Goal: Communication & Community: Answer question/provide support

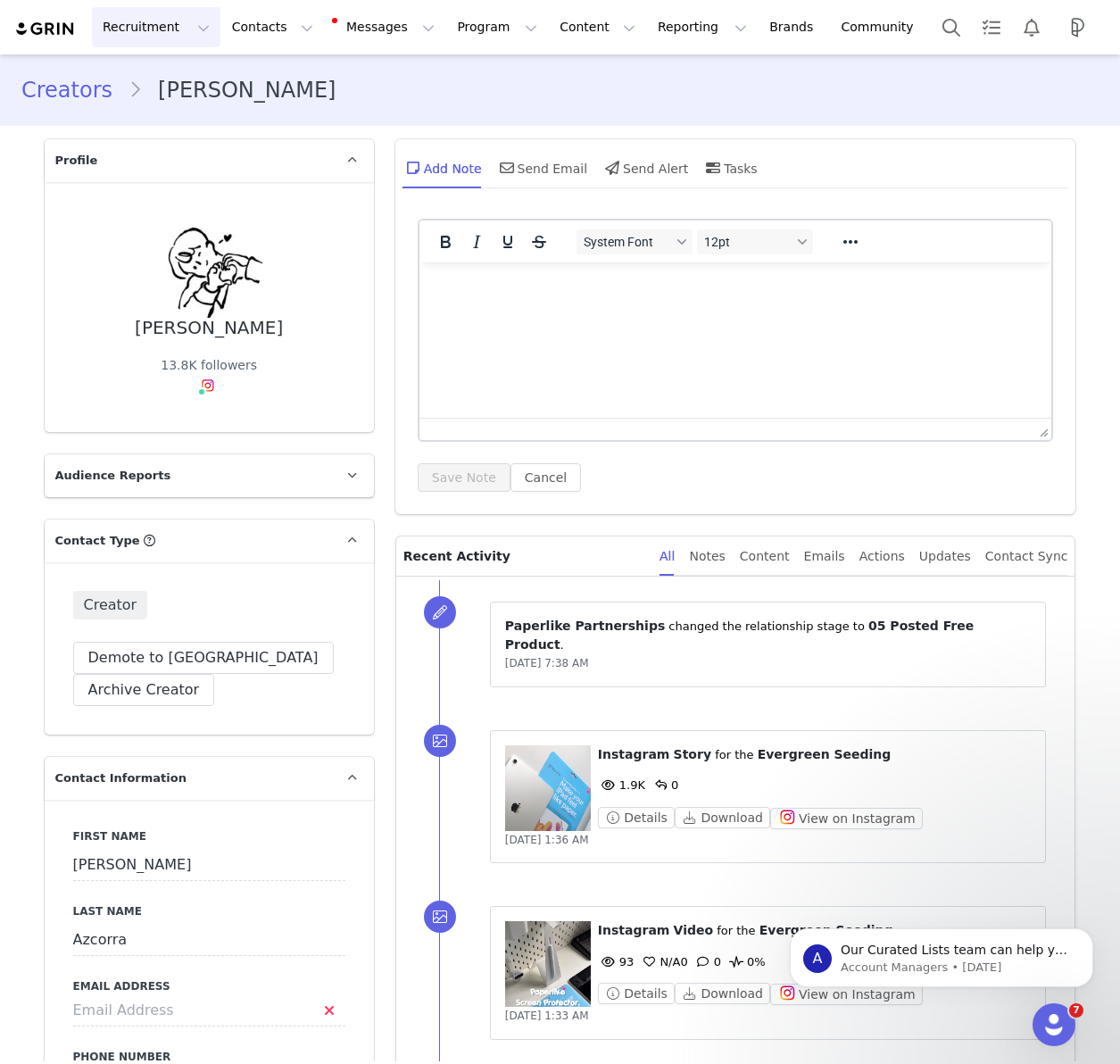
click at [160, 30] on button "Recruitment Recruitment" at bounding box center [156, 27] width 129 height 40
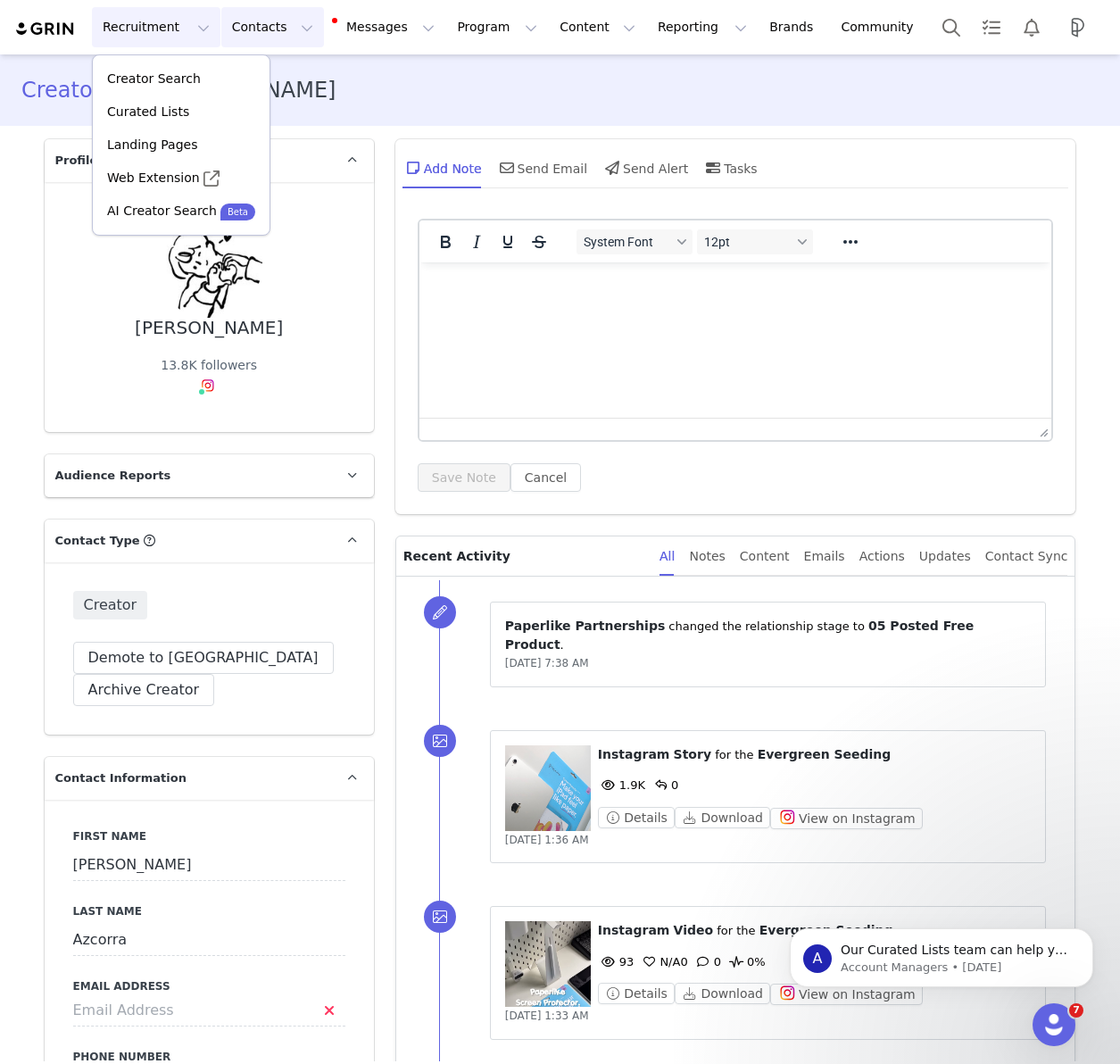
click at [259, 30] on button "Contacts Contacts" at bounding box center [272, 27] width 102 height 40
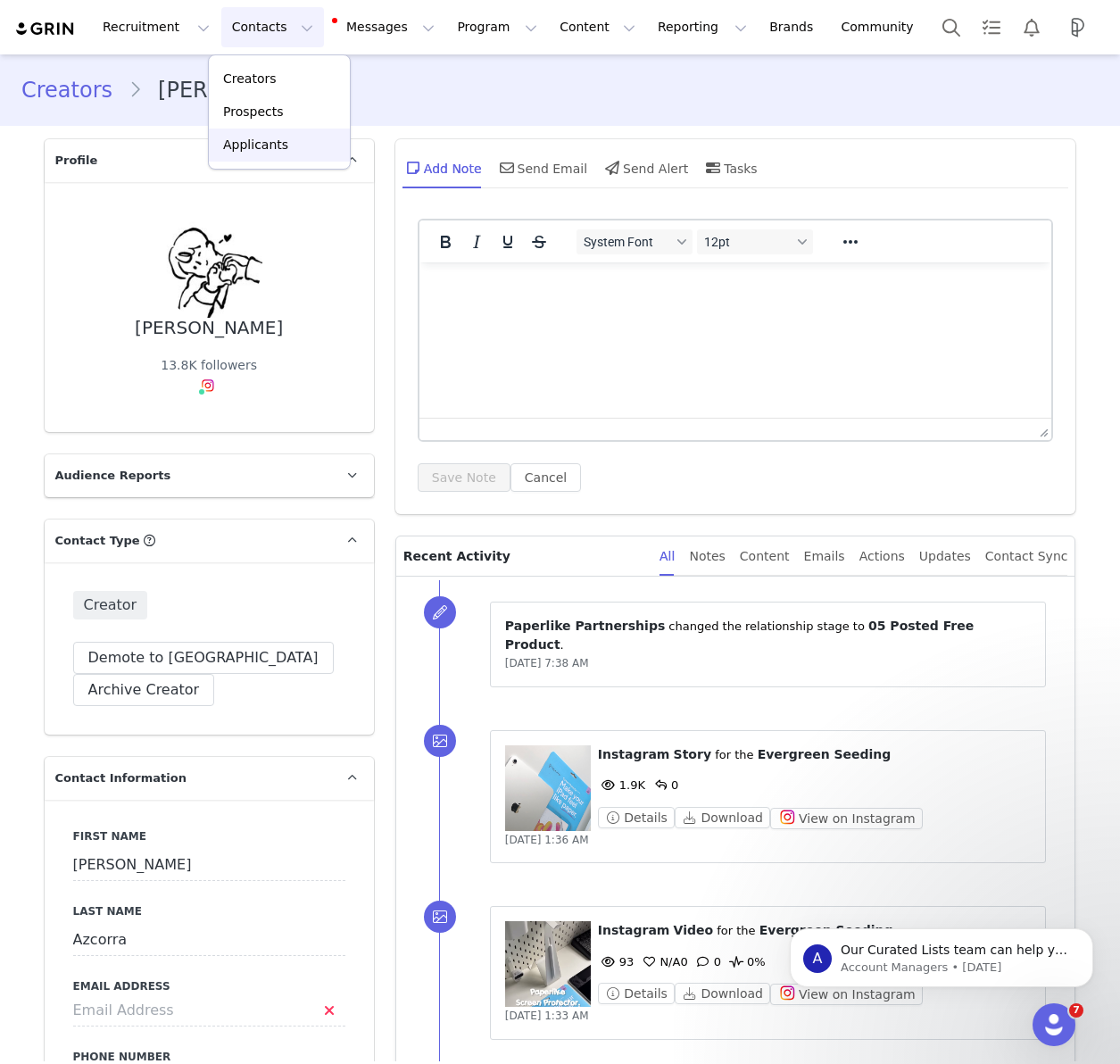
click at [284, 146] on div "Applicants" at bounding box center [279, 144] width 120 height 19
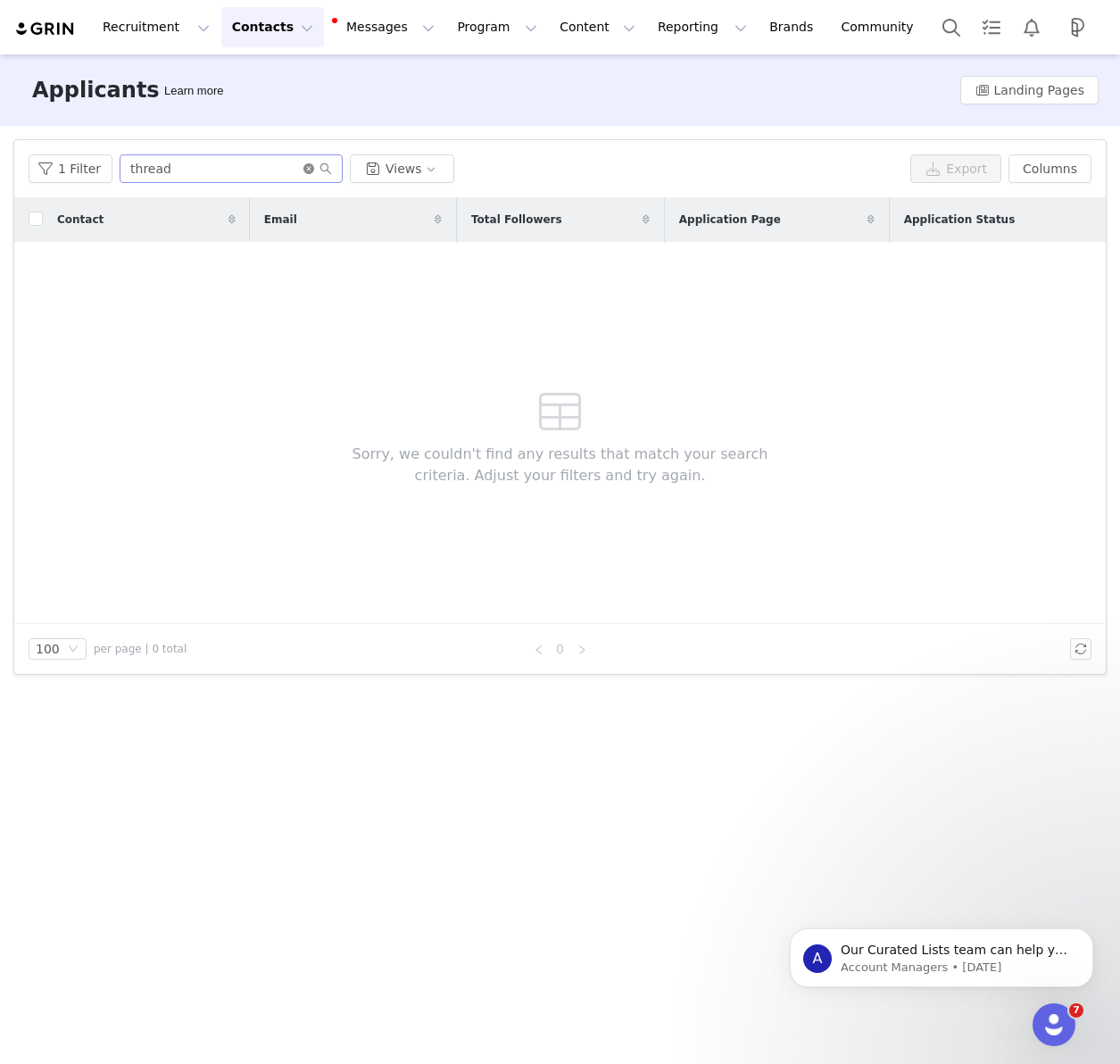
click at [304, 169] on icon "icon: close-circle" at bounding box center [309, 169] width 11 height 11
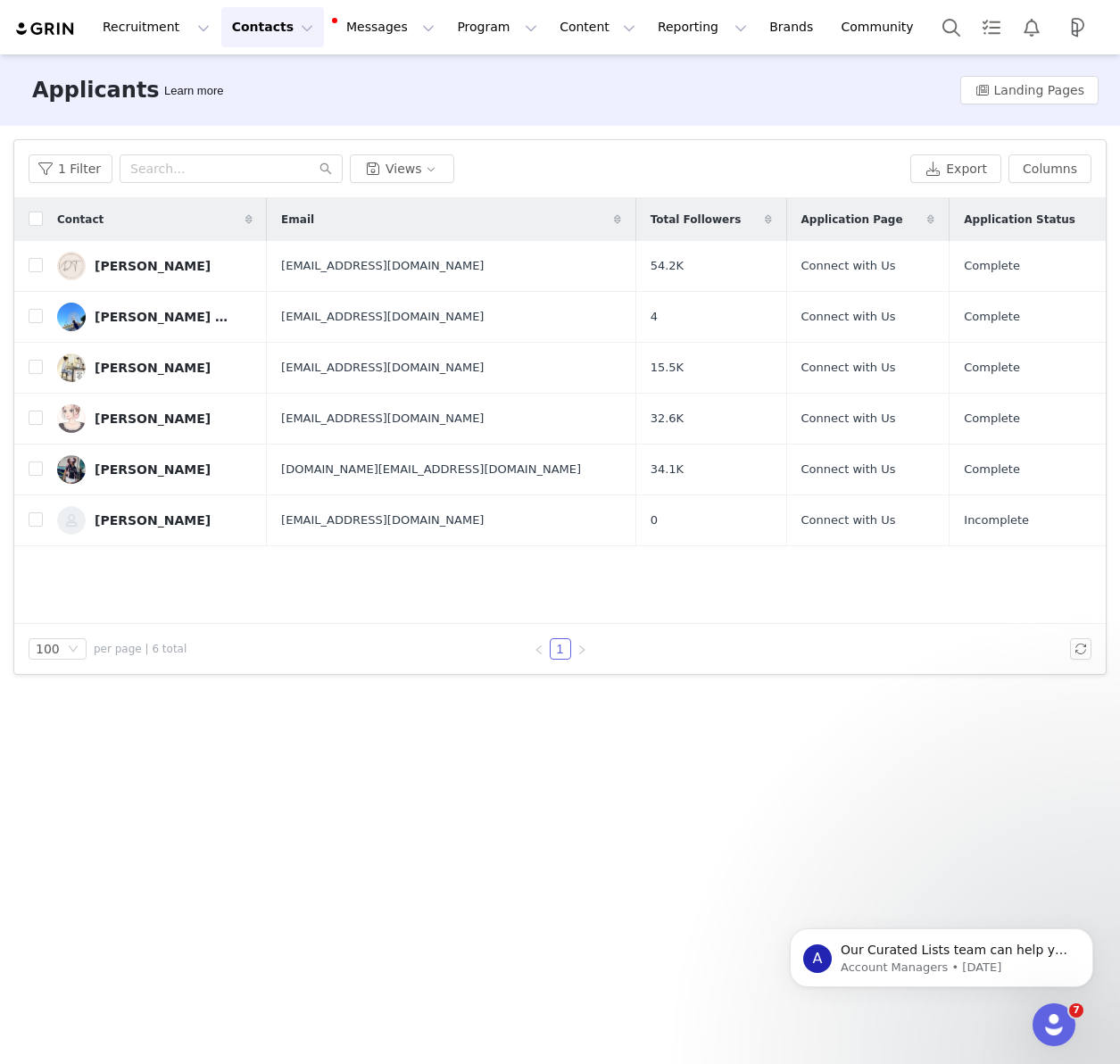
click at [485, 154] on div "1 Filter Views" at bounding box center [465, 168] width 875 height 28
click at [1079, 319] on button "button" at bounding box center [1081, 316] width 21 height 21
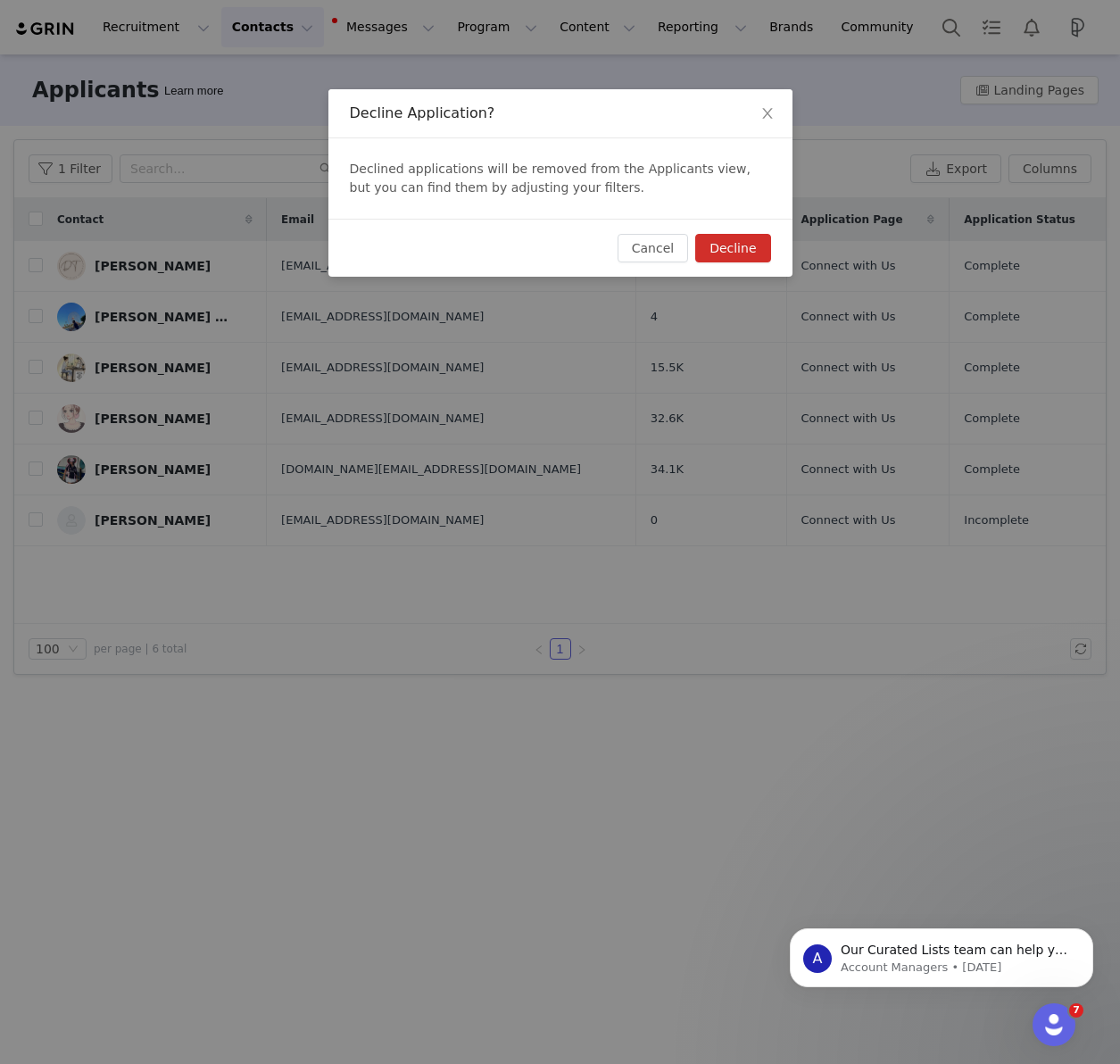
click at [721, 249] on button "Decline" at bounding box center [733, 248] width 75 height 28
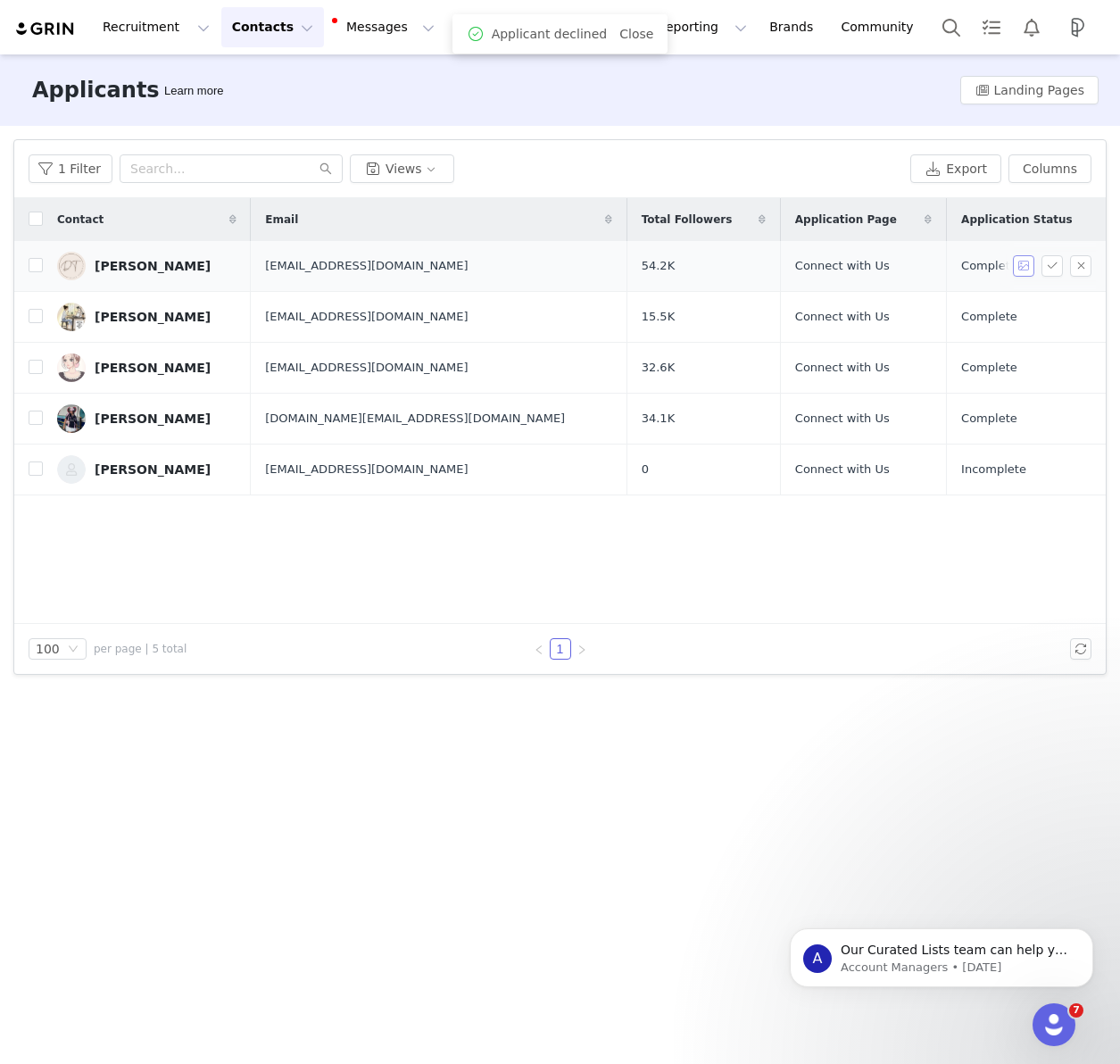
click at [1021, 266] on button "button" at bounding box center [1023, 265] width 21 height 21
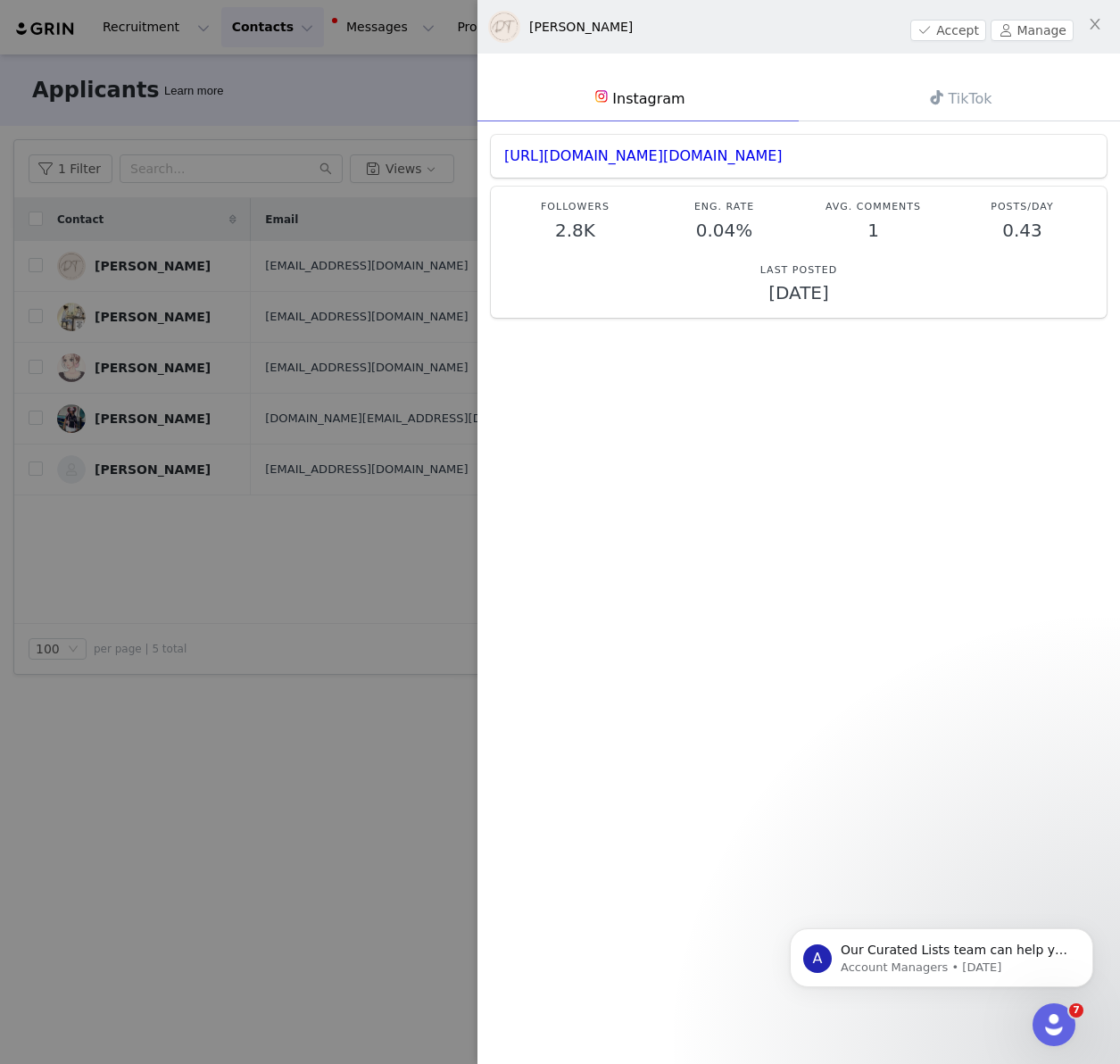
click at [376, 781] on div at bounding box center [560, 532] width 1120 height 1064
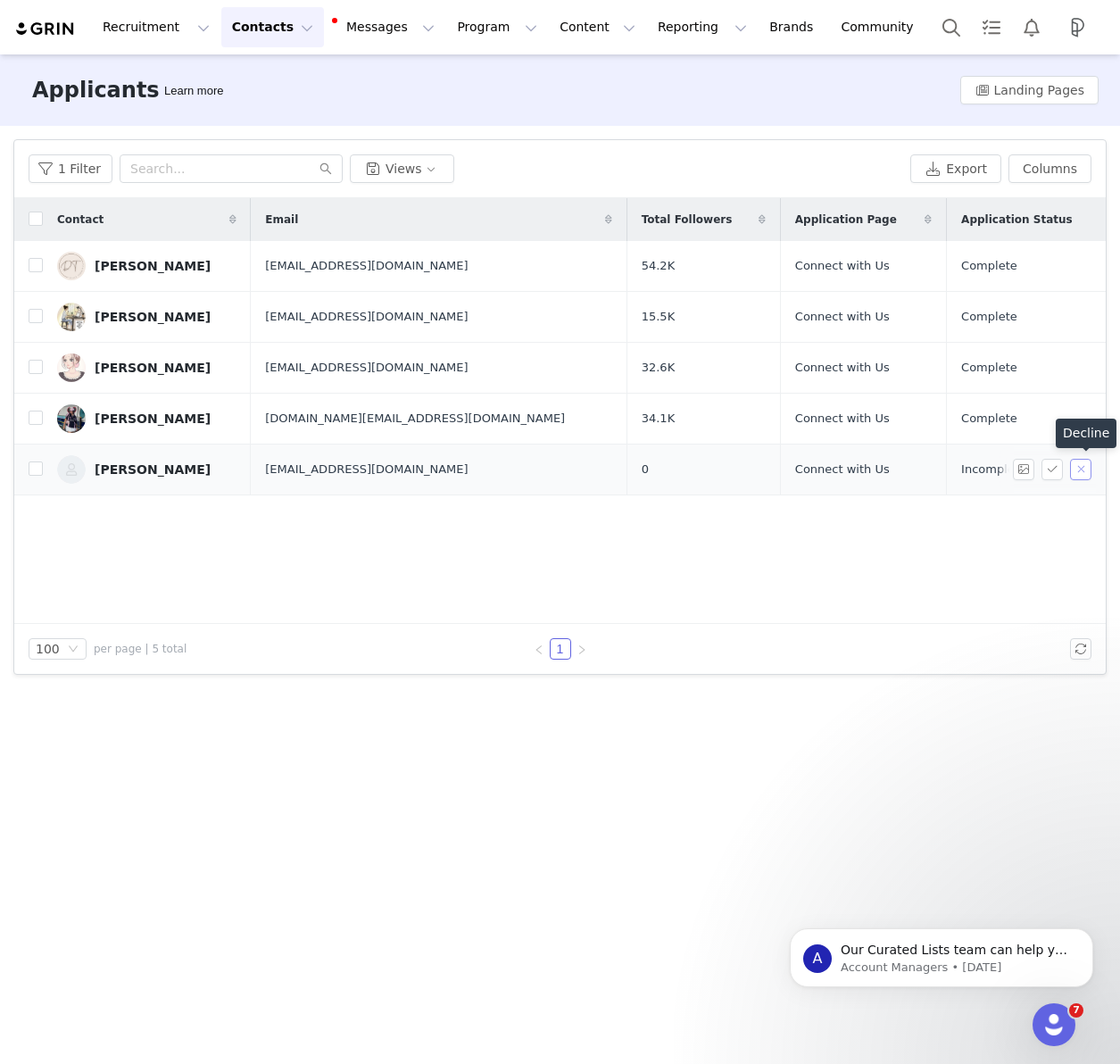
click at [1083, 470] on button "button" at bounding box center [1081, 469] width 21 height 21
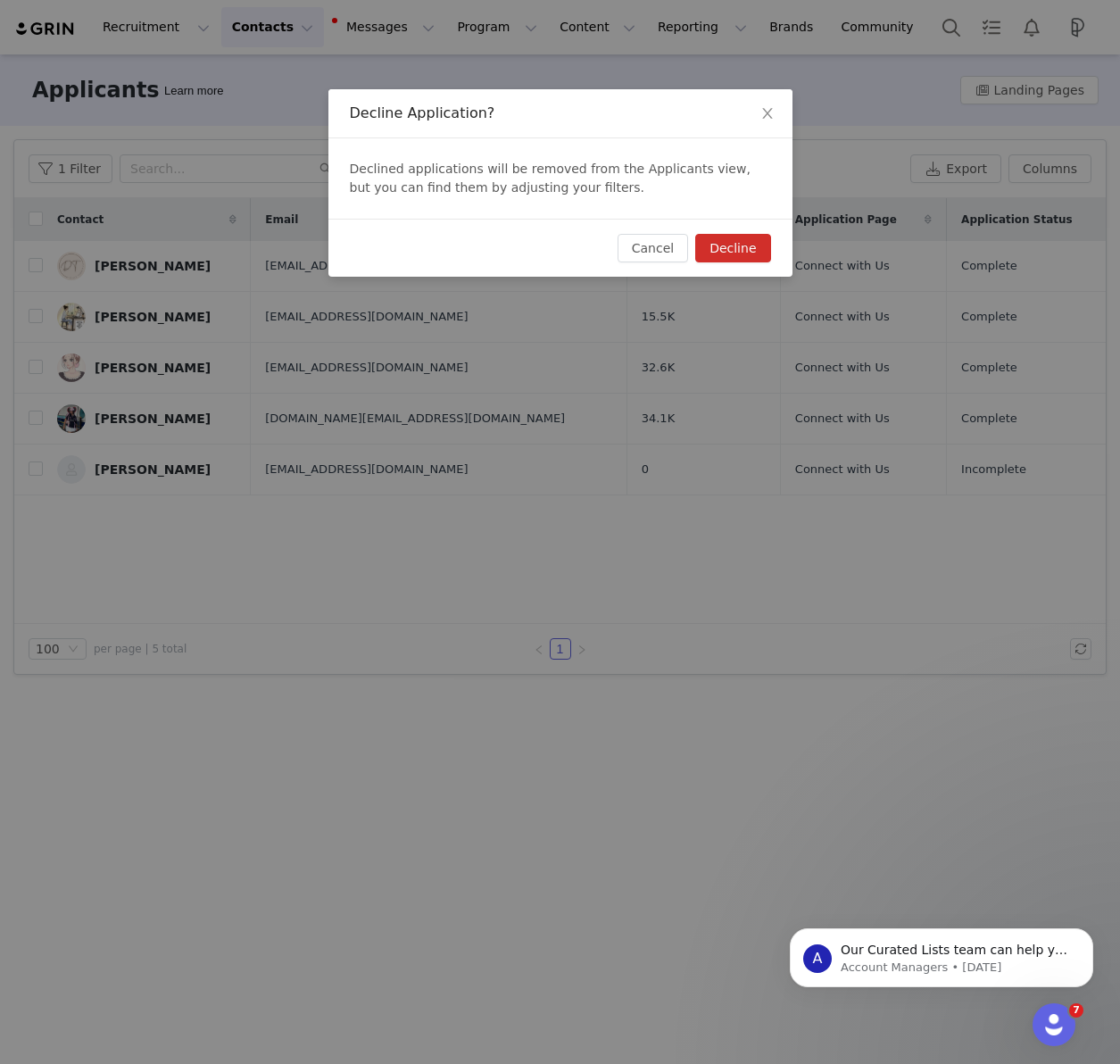
click at [744, 246] on button "Decline" at bounding box center [733, 248] width 75 height 28
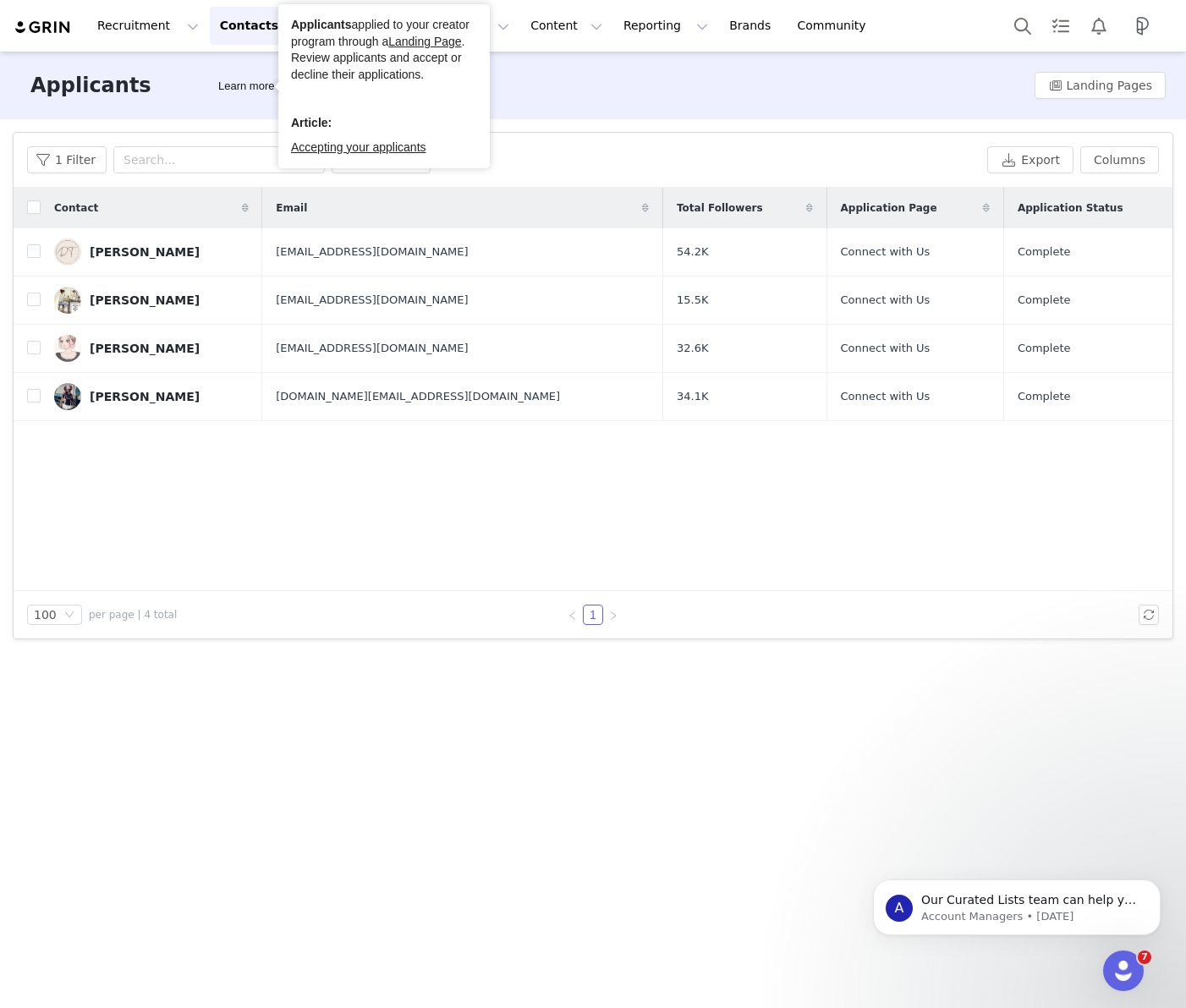
click at [269, 29] on button "Contacts Contacts" at bounding box center [258, 26] width 97 height 38
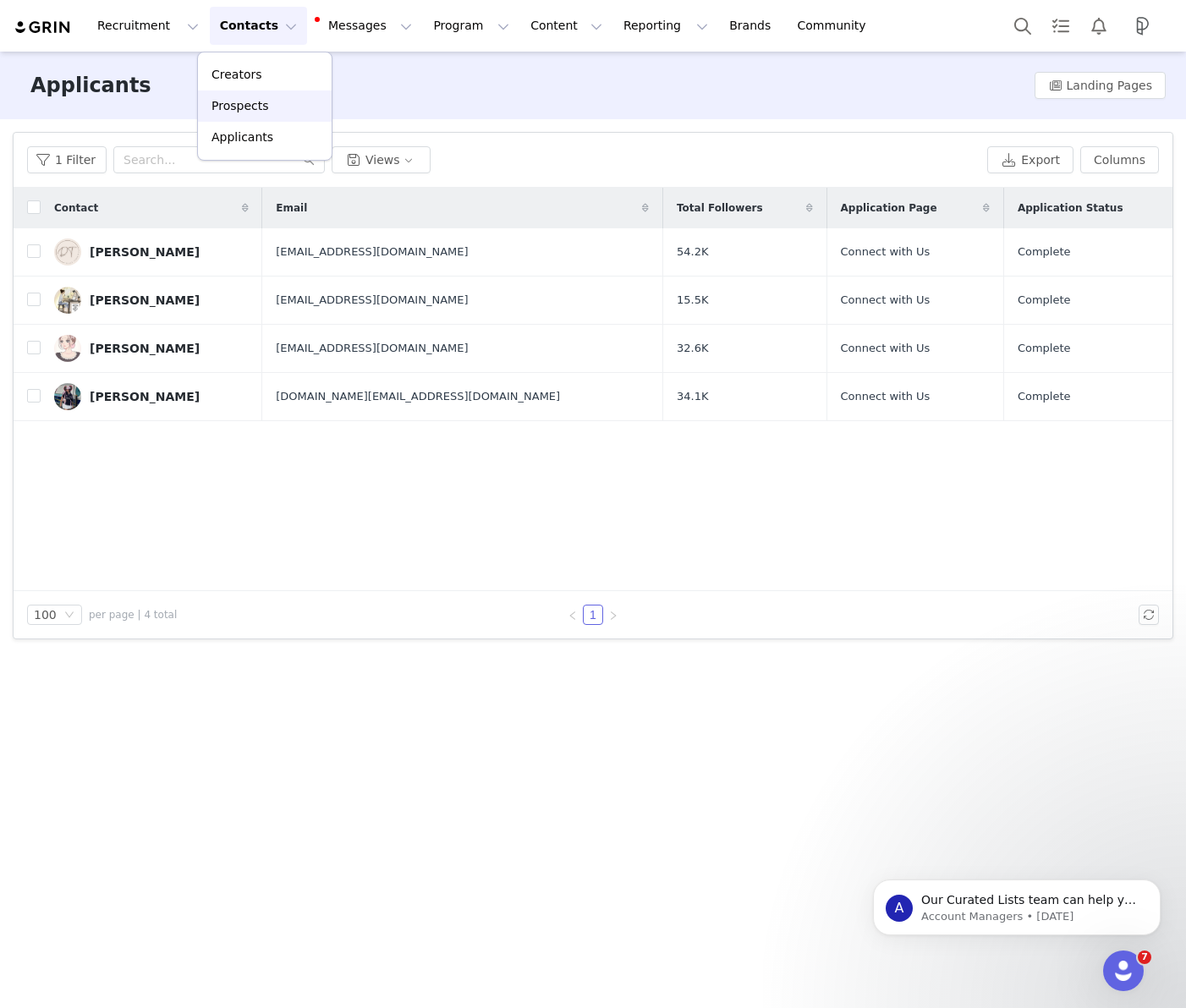
click at [265, 106] on p "Prospects" at bounding box center [239, 106] width 56 height 18
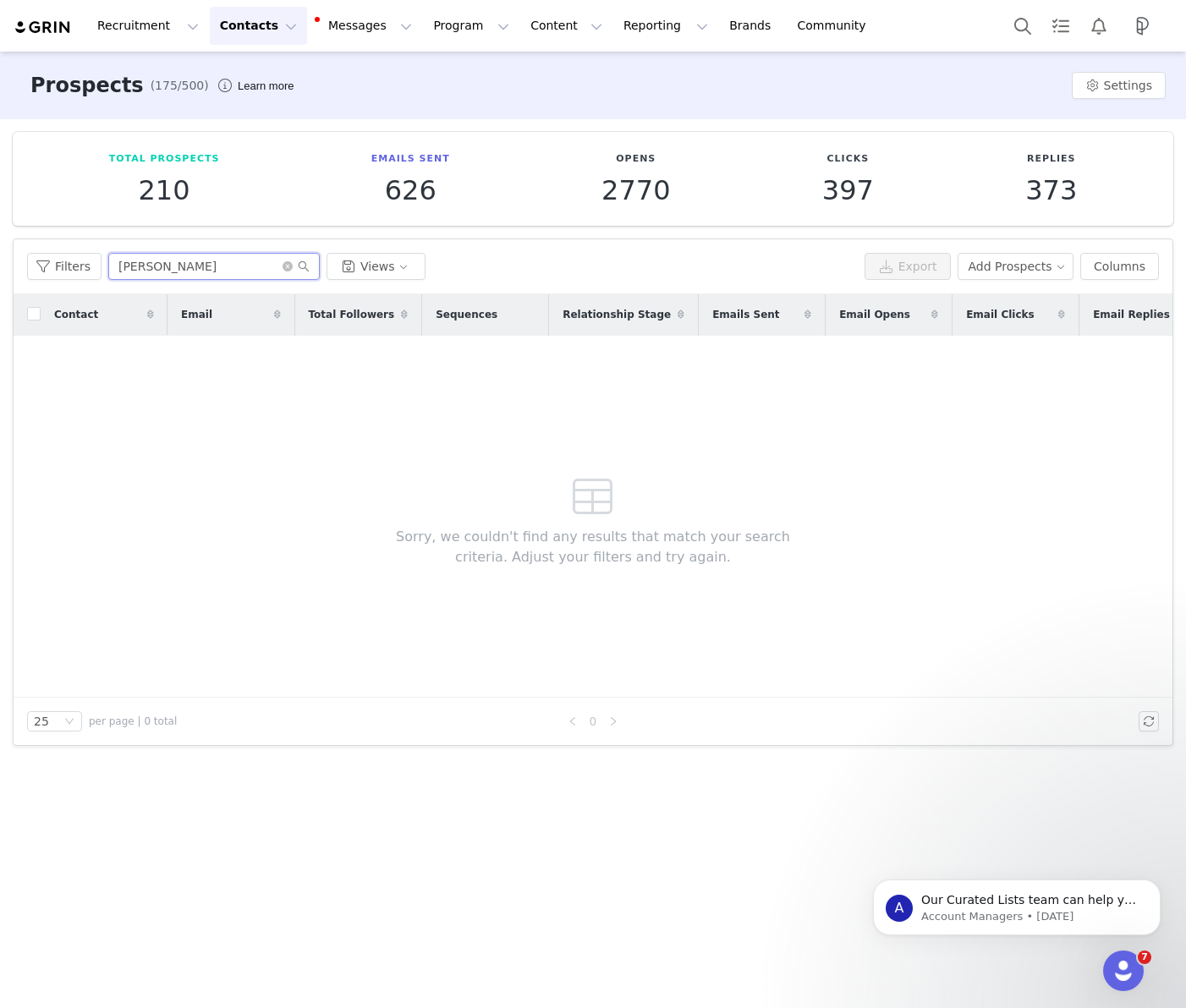
click at [138, 270] on input "cesar" at bounding box center [214, 266] width 211 height 27
click at [142, 269] on input "cesar" at bounding box center [214, 266] width 211 height 27
click at [139, 269] on input "cesar" at bounding box center [214, 266] width 211 height 27
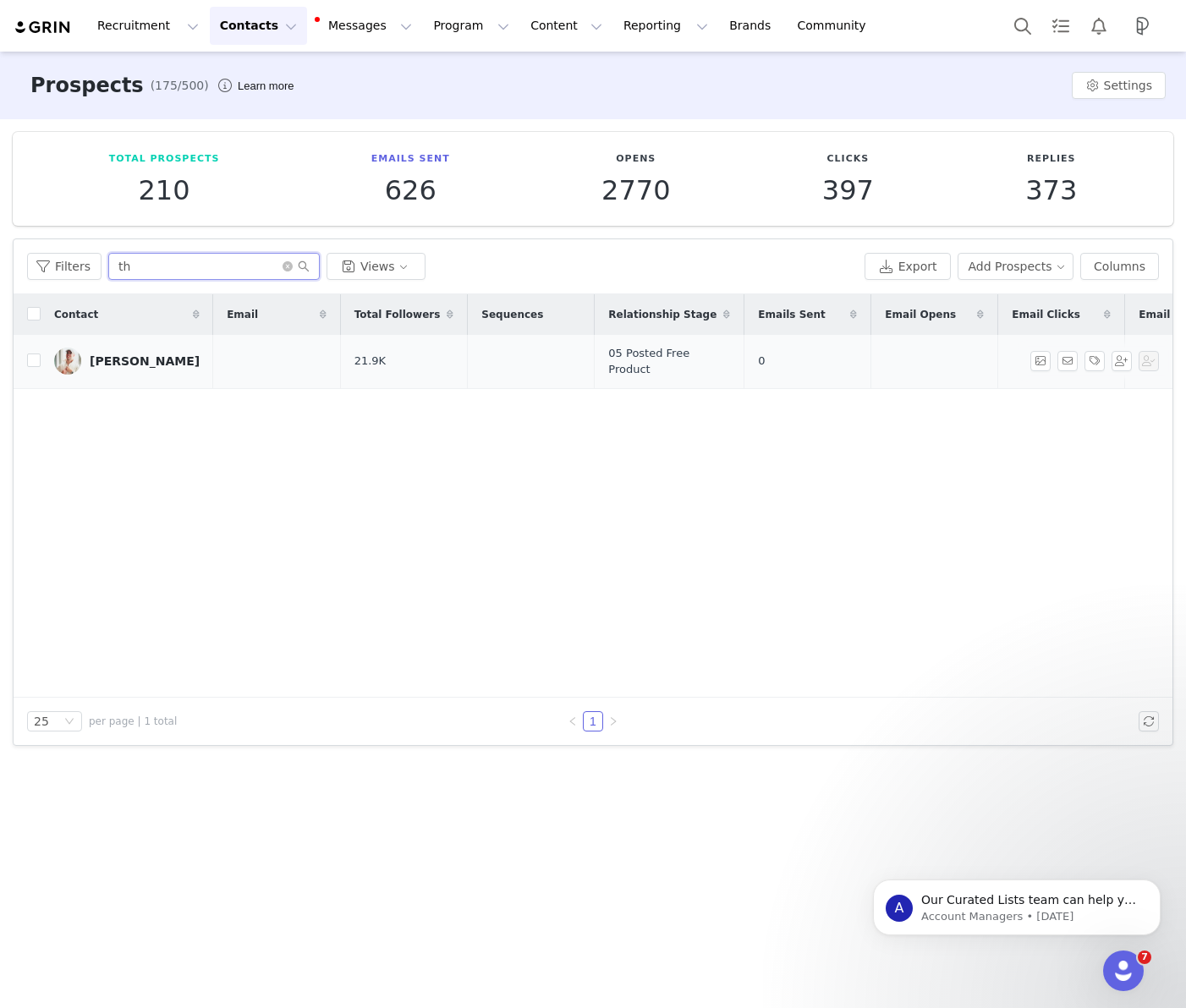
type input "t"
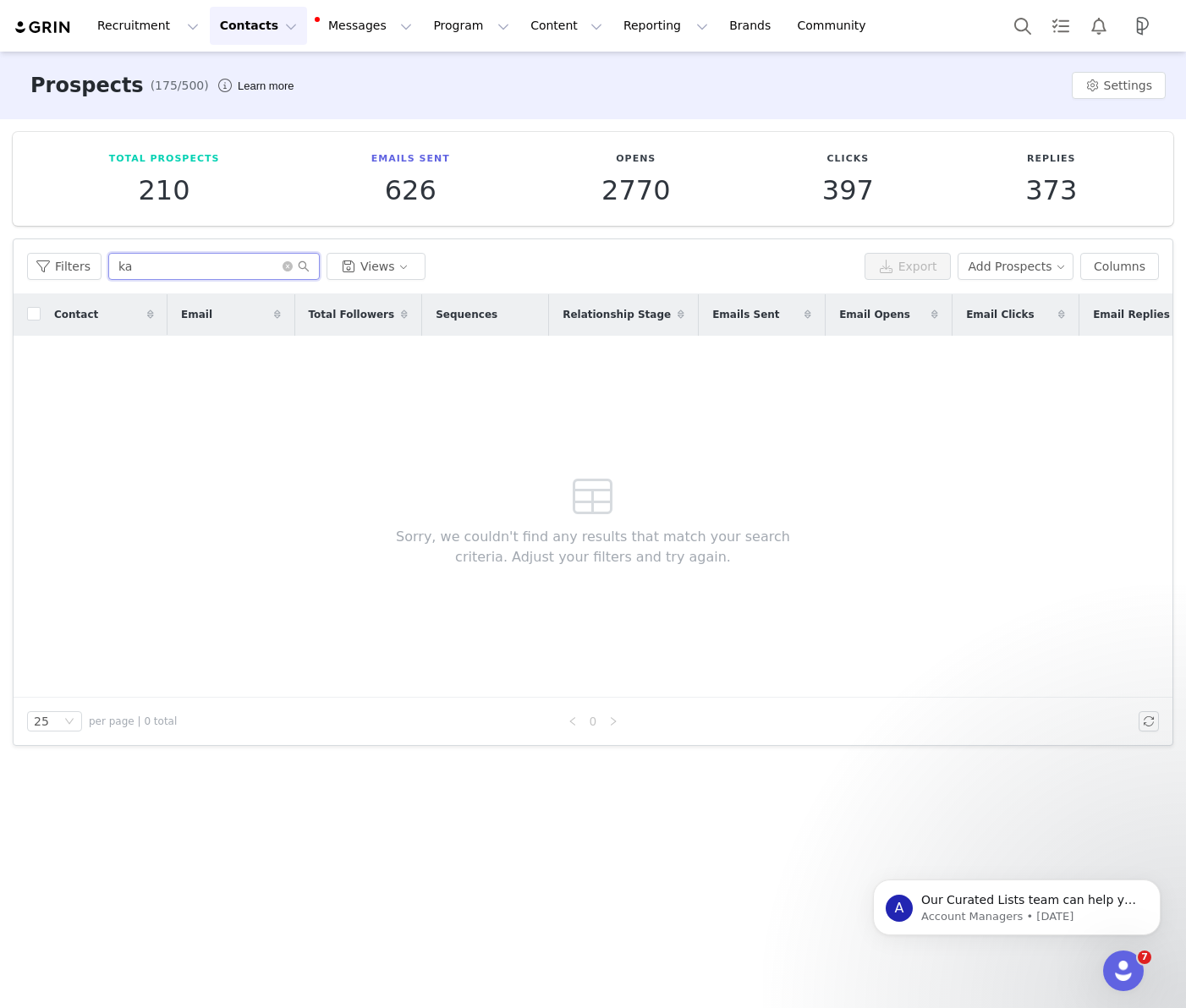
type input "k"
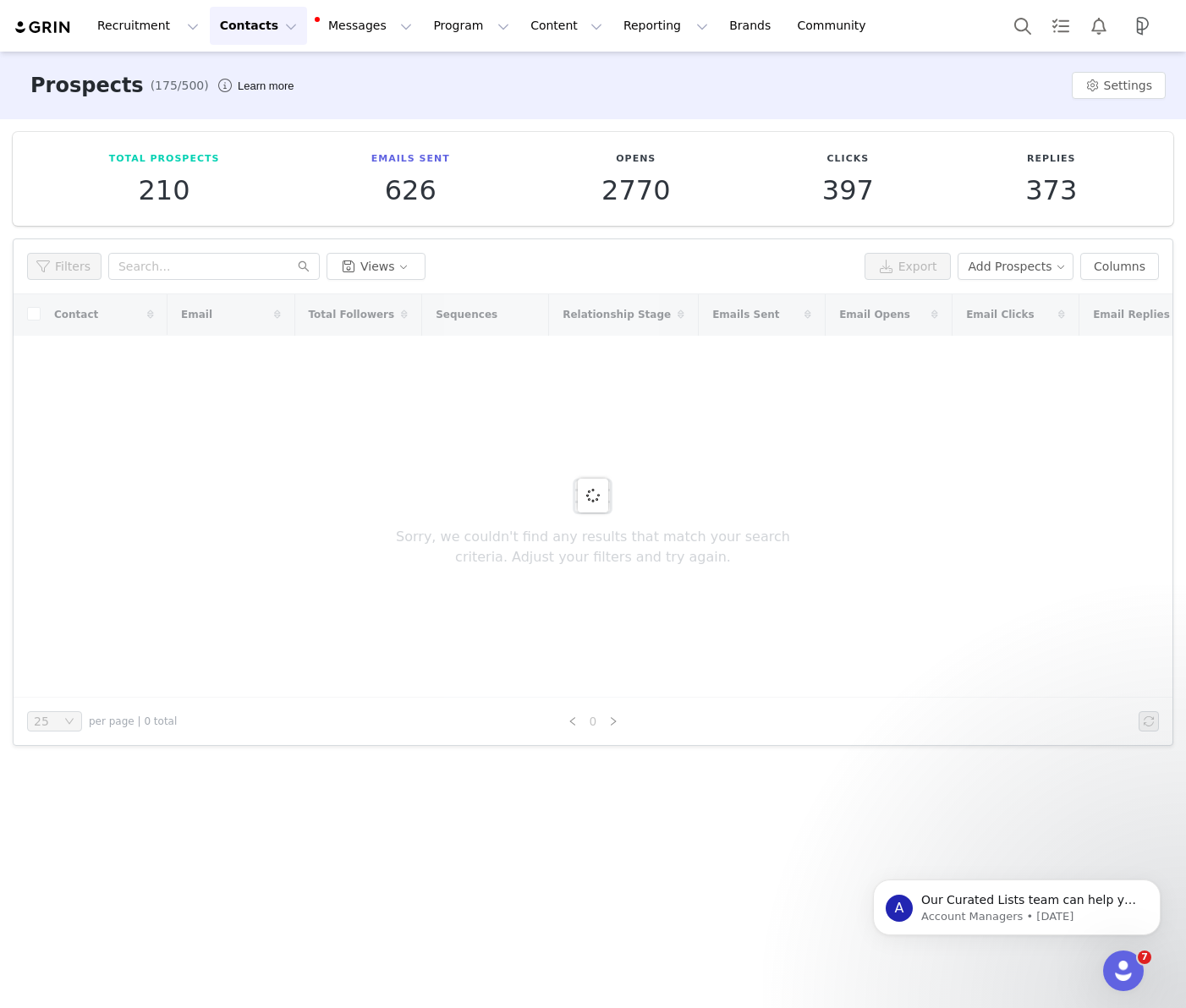
drag, startPoint x: 286, startPoint y: 27, endPoint x: 274, endPoint y: 28, distance: 12.0
click at [286, 27] on button "Contacts Contacts" at bounding box center [258, 26] width 97 height 38
click at [274, 28] on button "Contacts Contacts" at bounding box center [258, 26] width 97 height 38
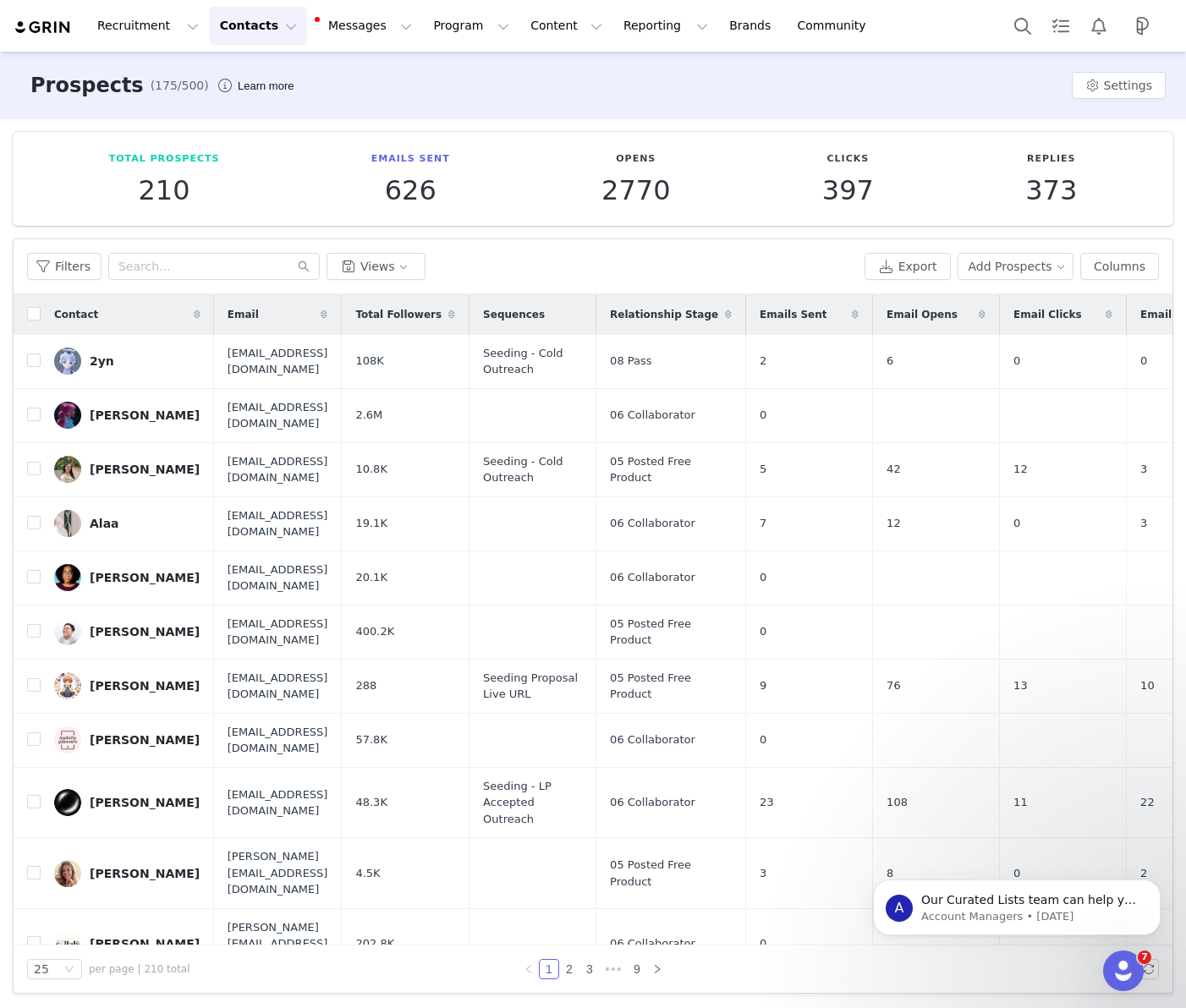
click at [267, 28] on button "Contacts Contacts" at bounding box center [258, 26] width 97 height 38
click at [257, 68] on p "Creators" at bounding box center [237, 74] width 51 height 18
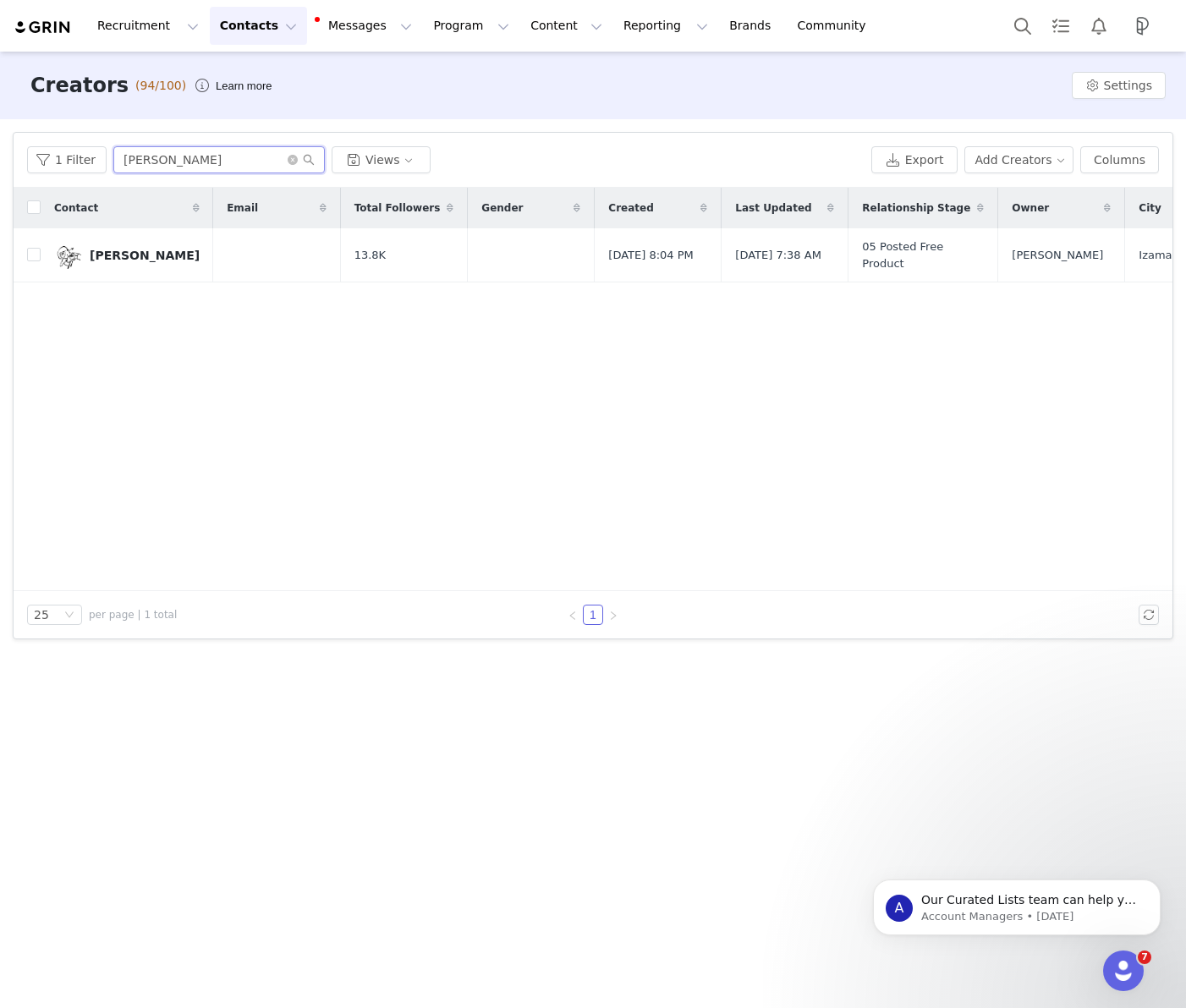
click at [146, 158] on input "cesar" at bounding box center [219, 159] width 211 height 27
click at [143, 158] on input "cesar" at bounding box center [219, 159] width 211 height 27
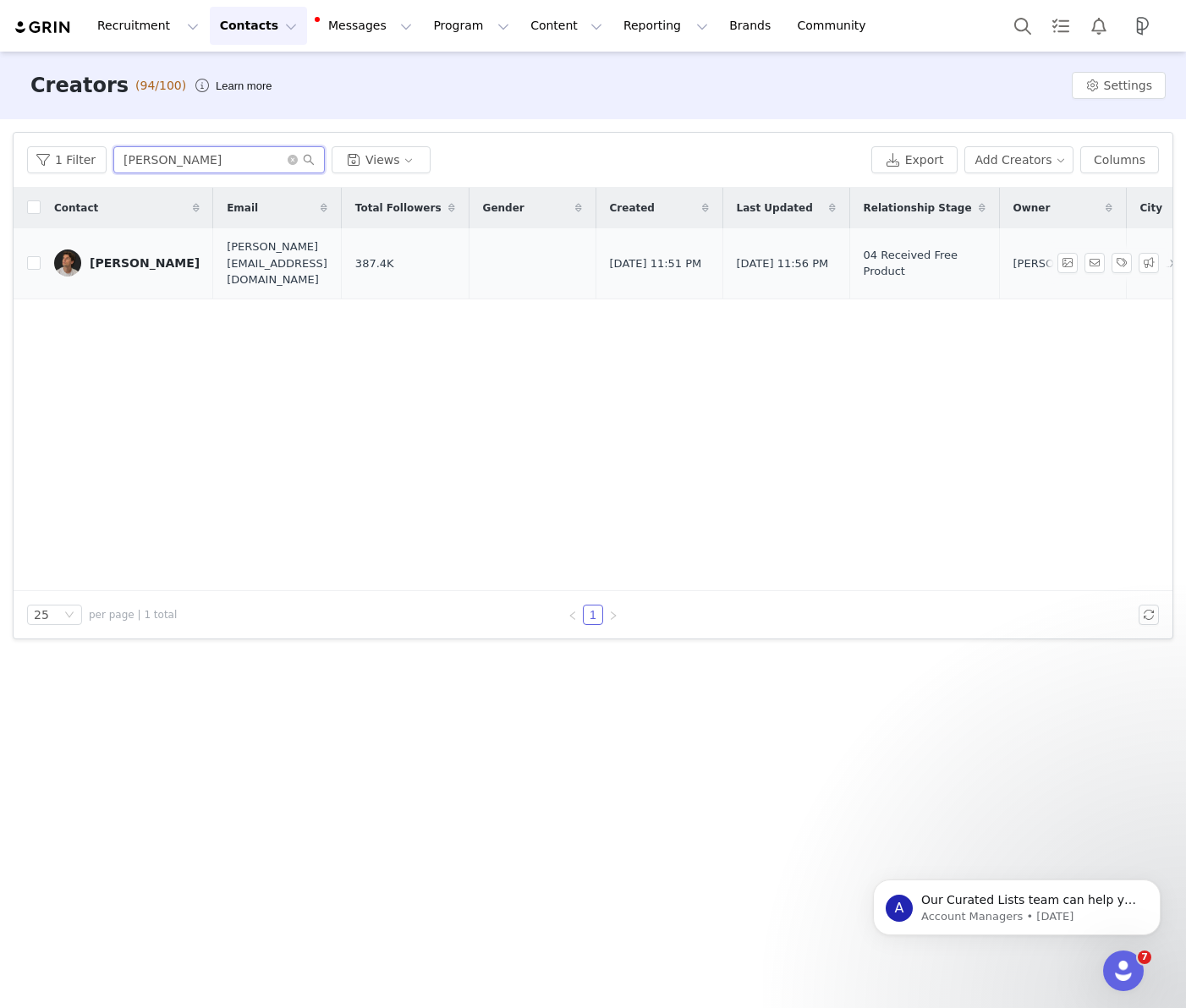
type input "thom"
click at [109, 256] on div "Thomas" at bounding box center [145, 263] width 110 height 14
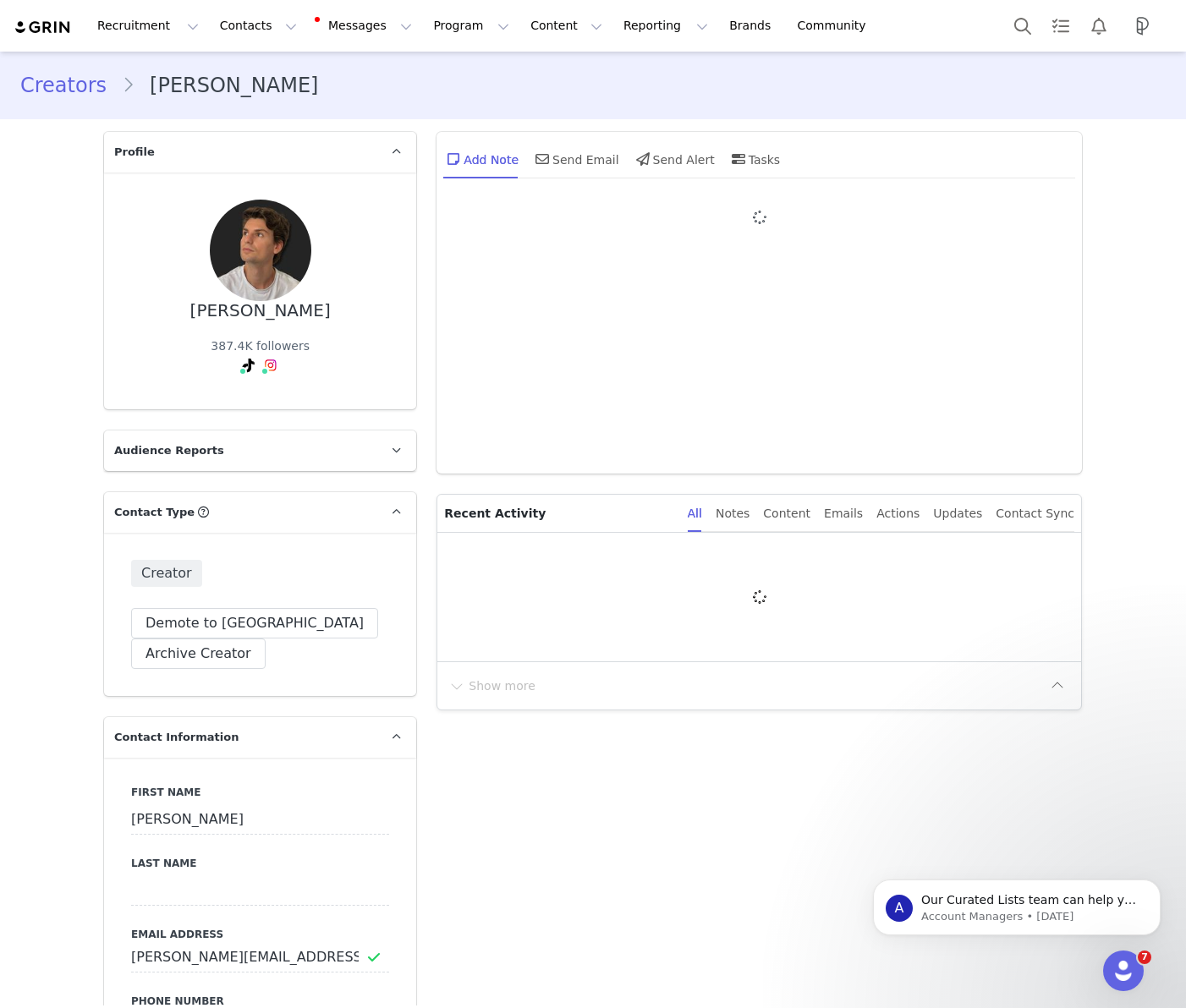
type input "+1 (United States)"
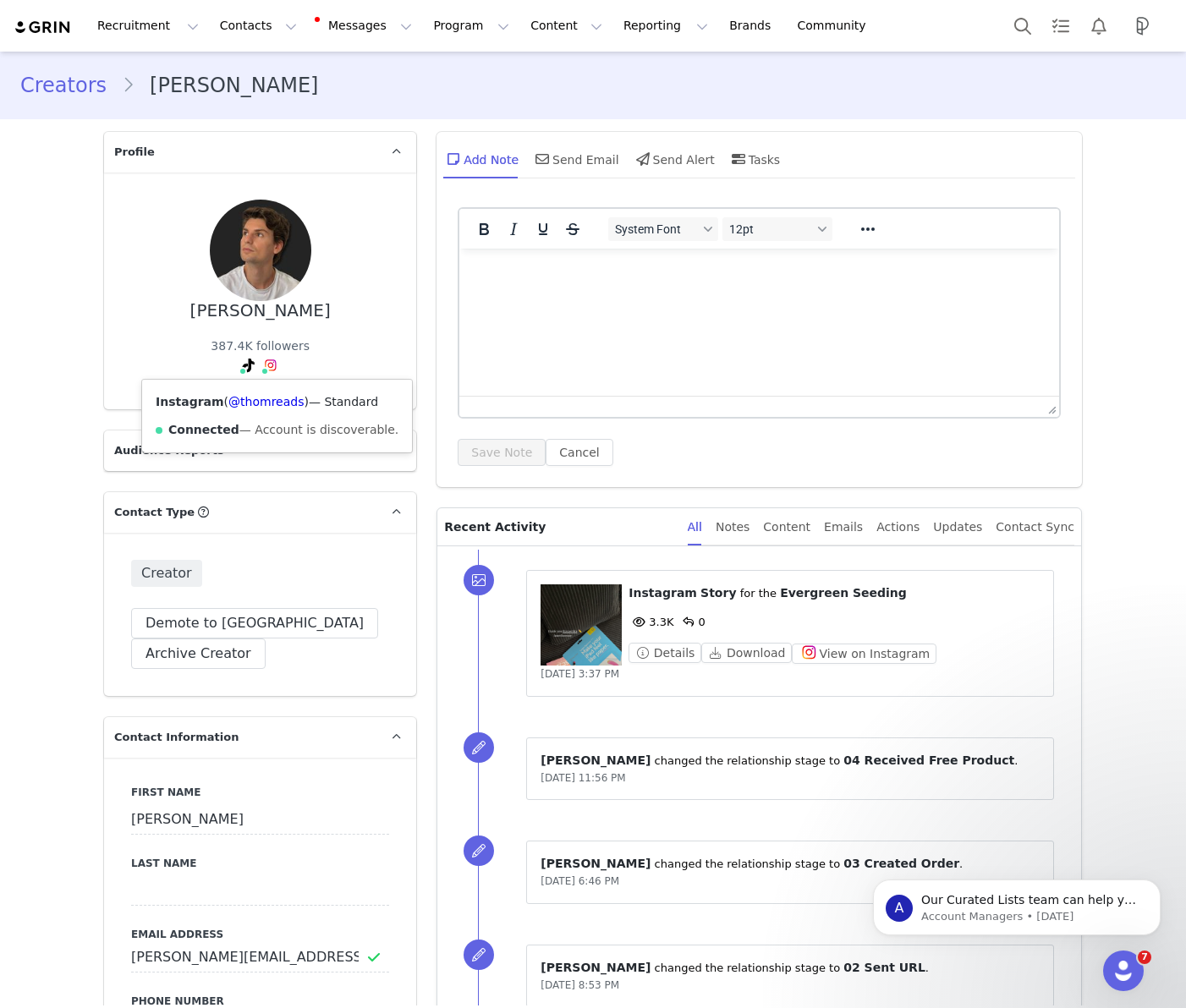
click at [268, 365] on img at bounding box center [271, 365] width 14 height 14
click at [580, 157] on div "Send Email" at bounding box center [575, 158] width 87 height 41
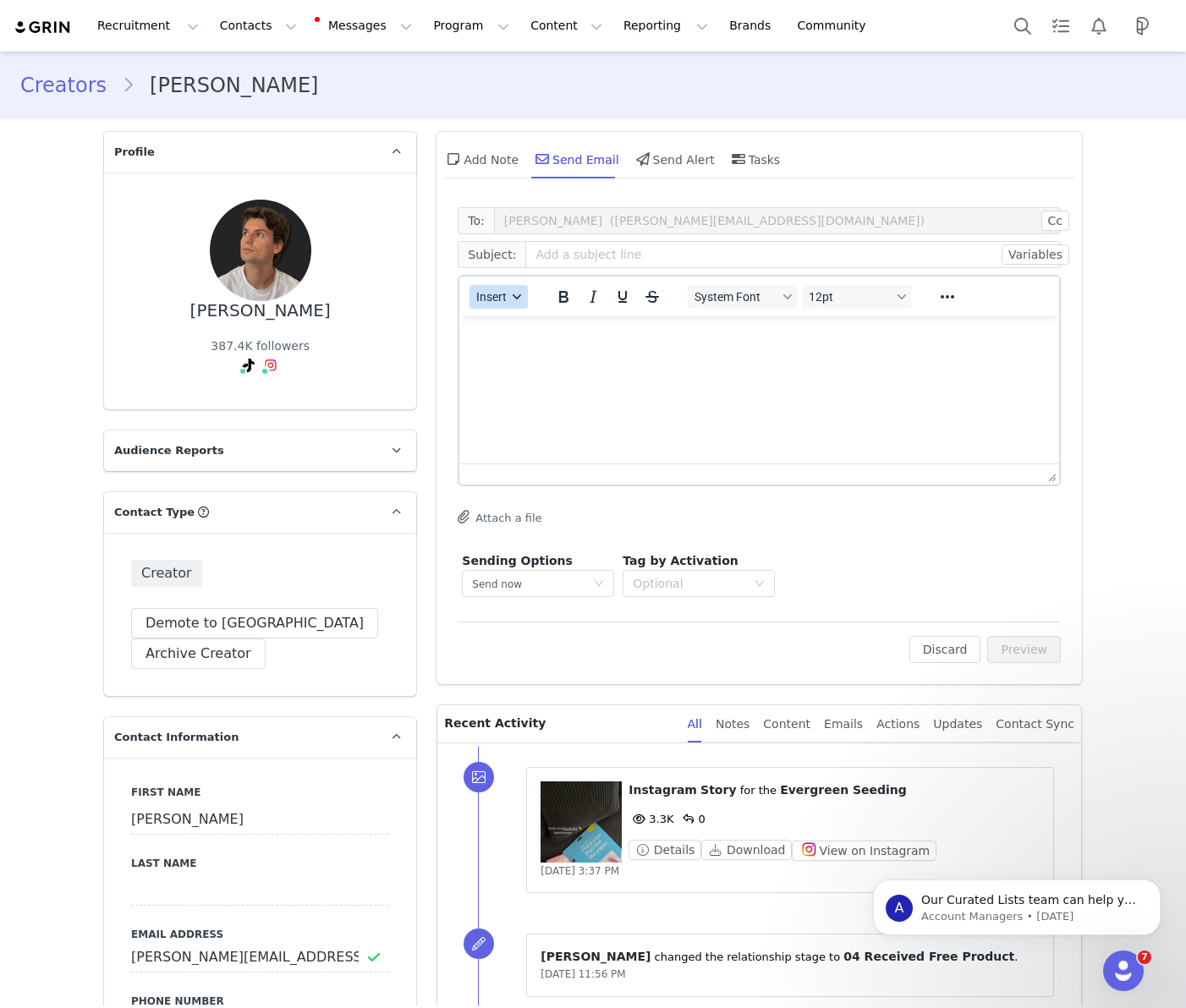
click at [518, 305] on button "Insert" at bounding box center [498, 296] width 58 height 23
click at [523, 330] on div "Insert Template" at bounding box center [561, 326] width 152 height 20
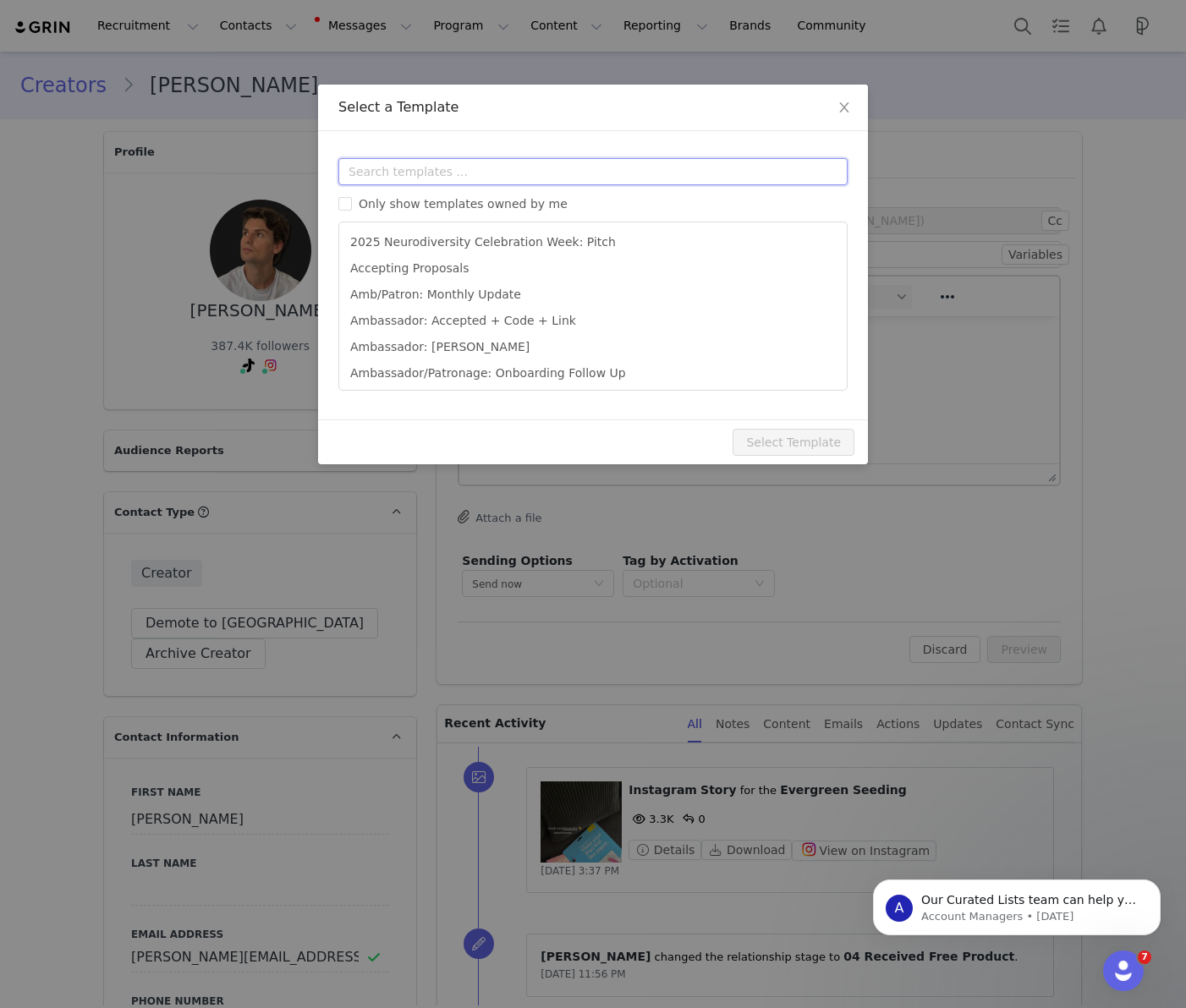
click at [450, 175] on input "text" at bounding box center [593, 171] width 509 height 27
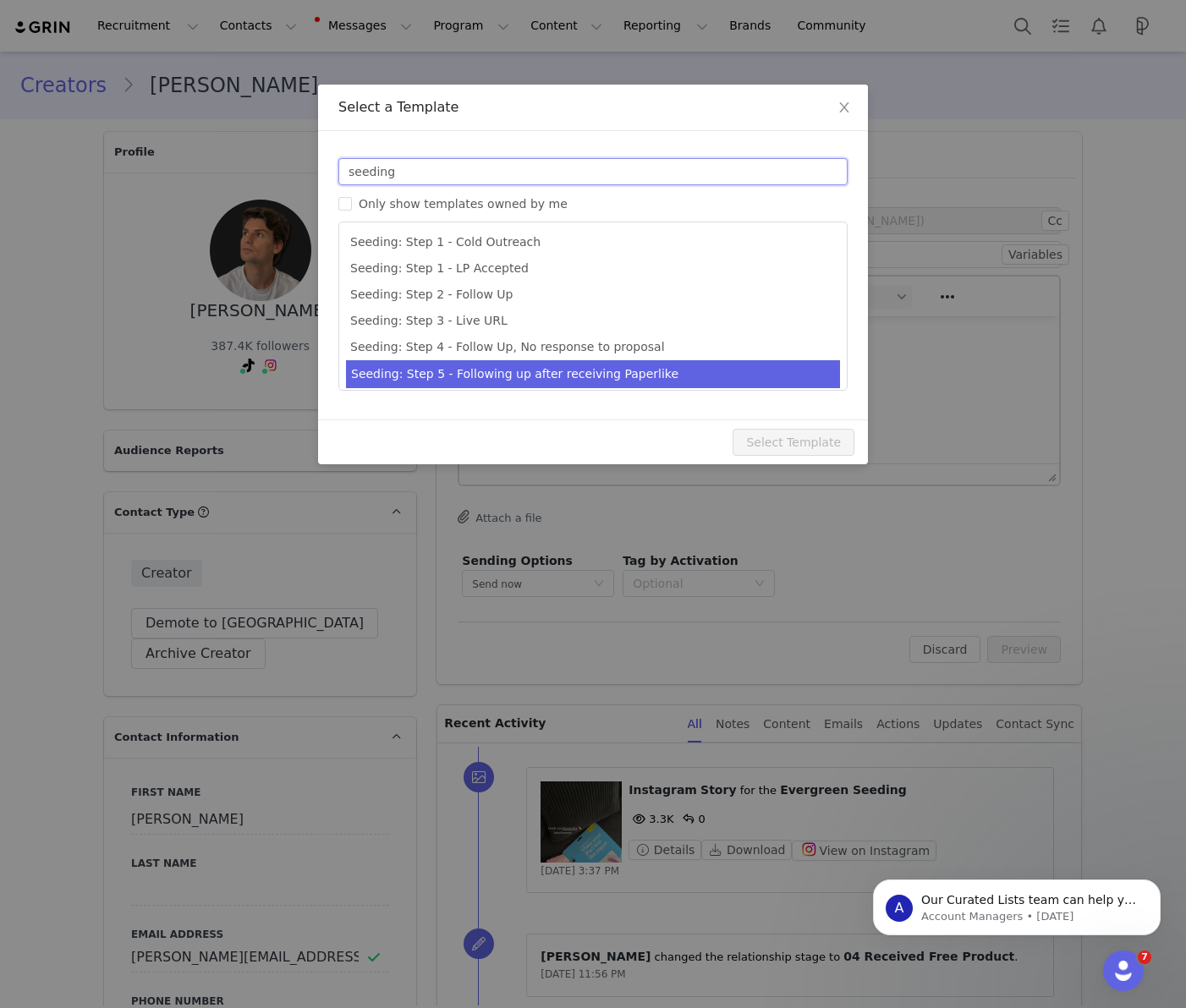
type input "seeding"
click at [592, 375] on li "Seeding: Step 5 - Following up after receiving Paperlike" at bounding box center [593, 374] width 494 height 28
type input "Just checking in :)"
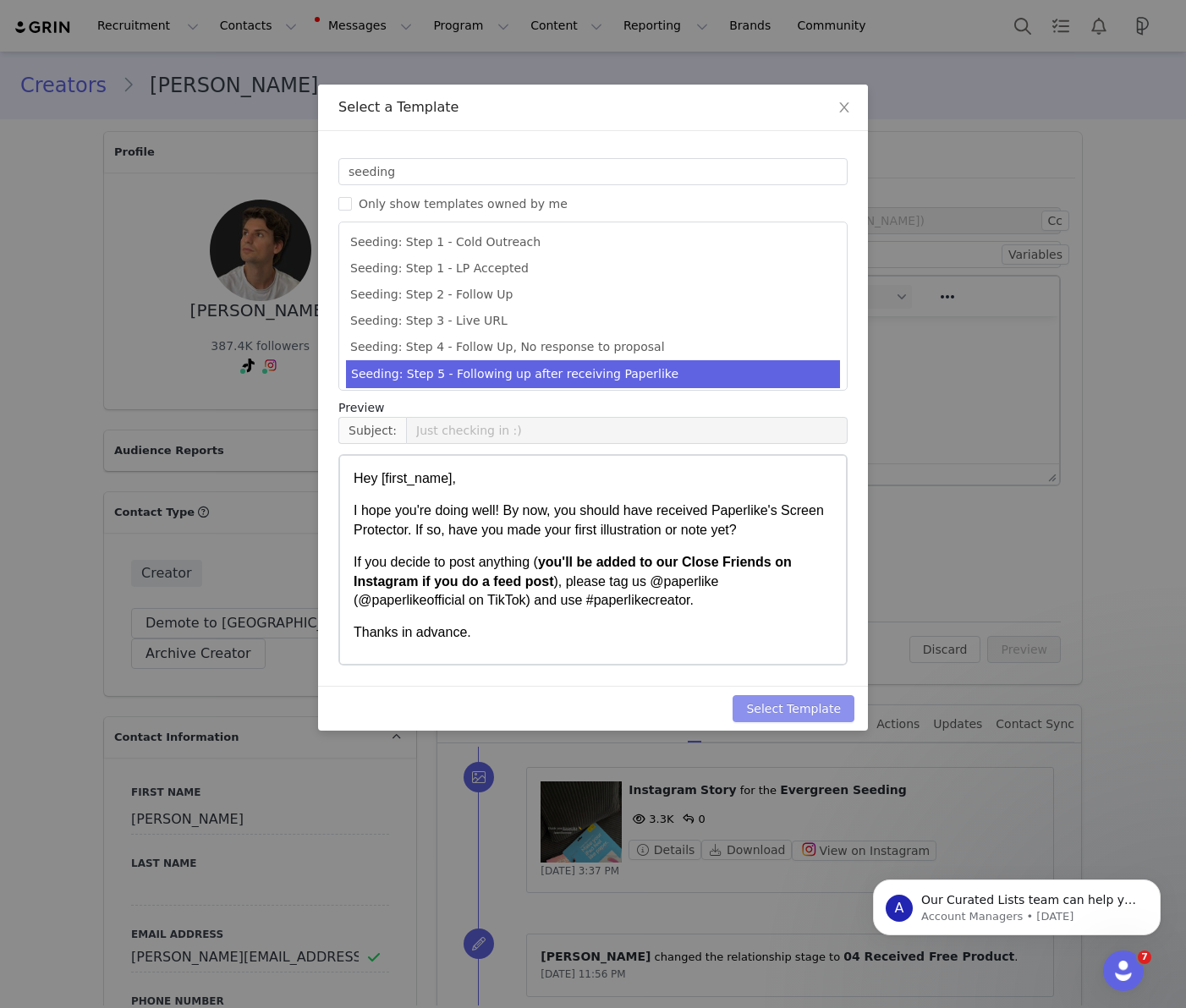
drag, startPoint x: 774, startPoint y: 705, endPoint x: 758, endPoint y: 703, distance: 16.1
click at [774, 705] on button "Select Template" at bounding box center [794, 708] width 122 height 27
type input "Just checking in :)"
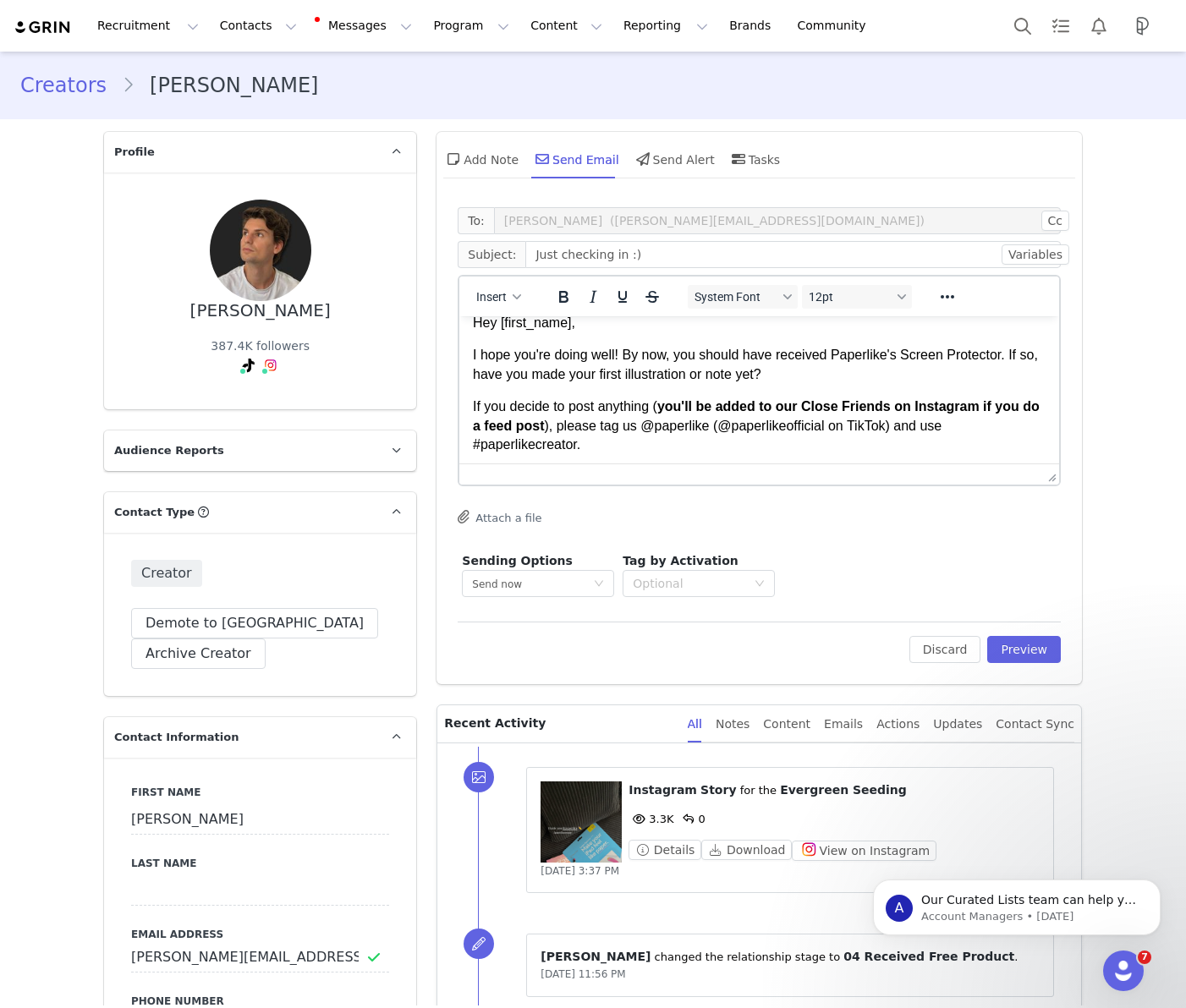
scroll to position [23, 0]
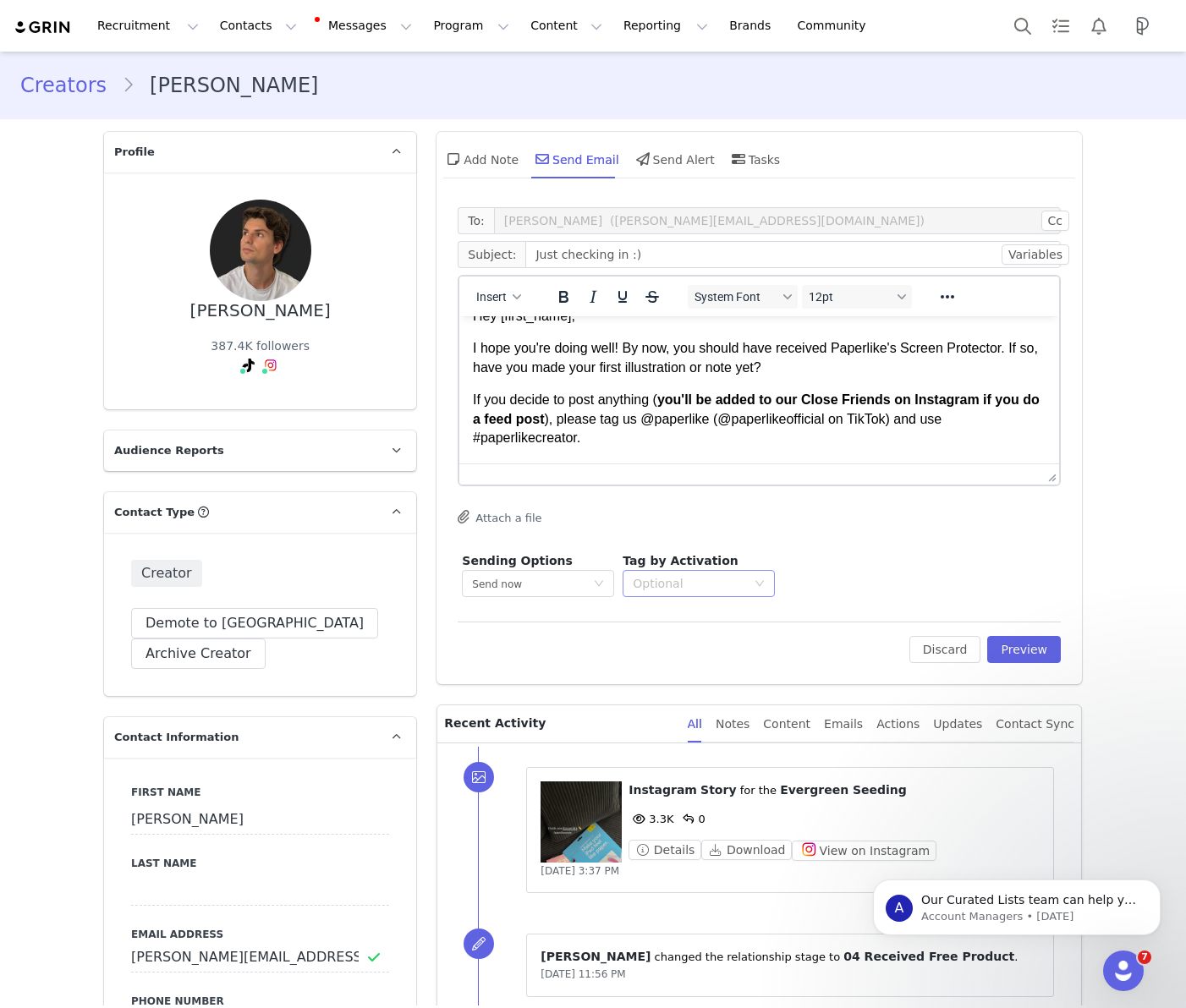
click at [721, 583] on div "Optional" at bounding box center [689, 584] width 113 height 17
click at [693, 722] on p "Evergreen Seeding" at bounding box center [698, 720] width 128 height 18
click at [1008, 652] on button "Preview" at bounding box center [1023, 649] width 74 height 27
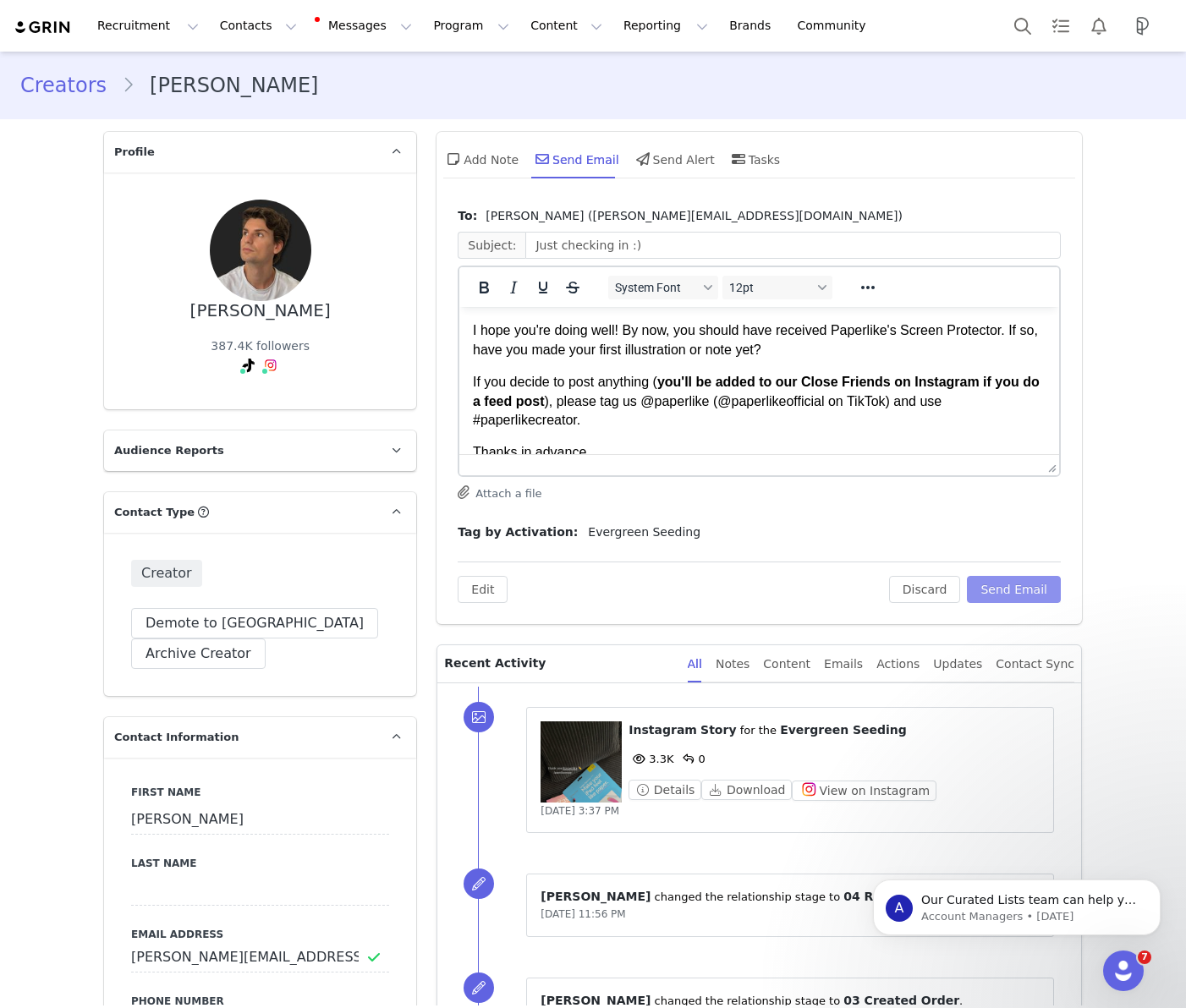
scroll to position [0, 0]
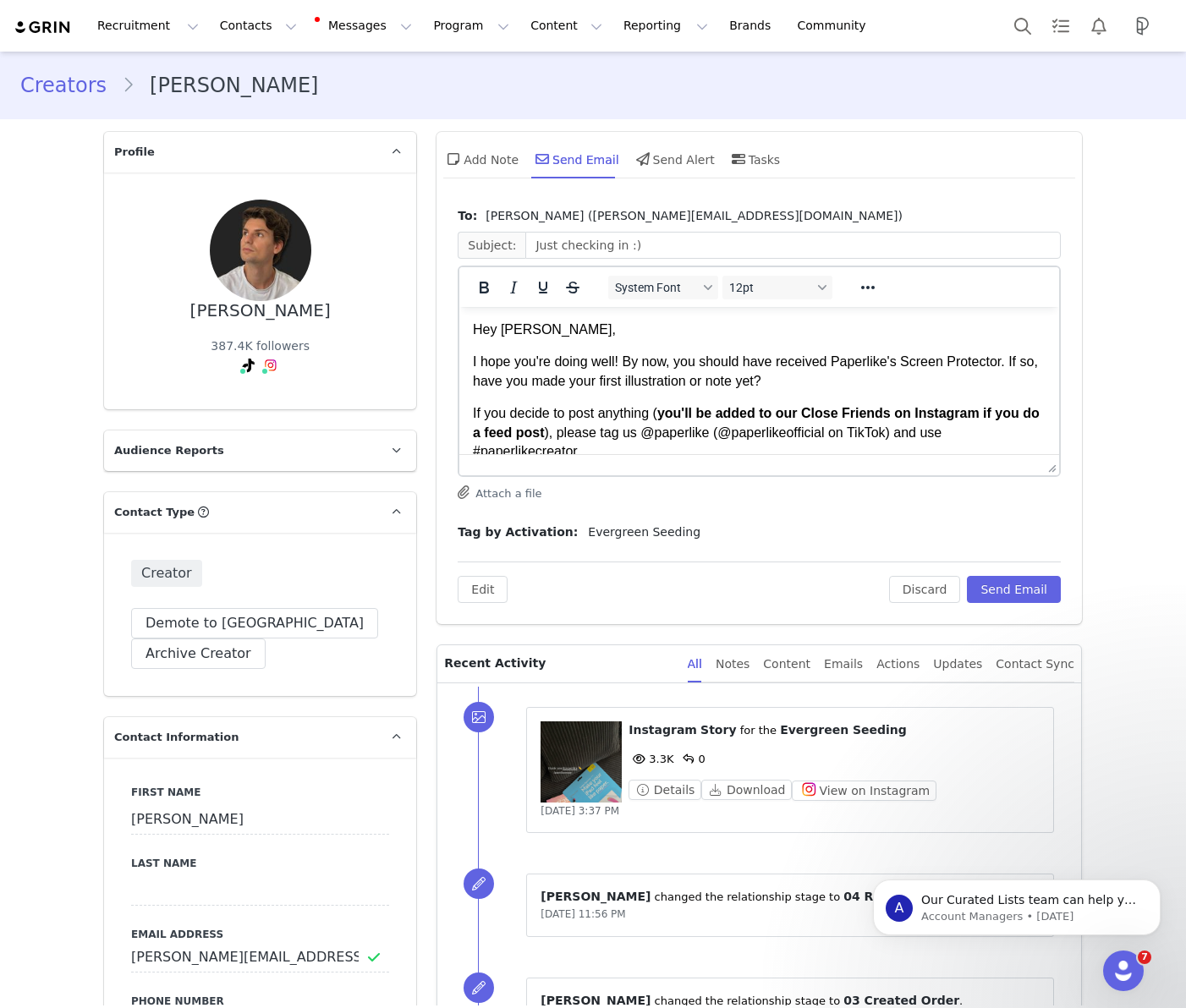
click at [589, 769] on figure at bounding box center [581, 762] width 81 height 81
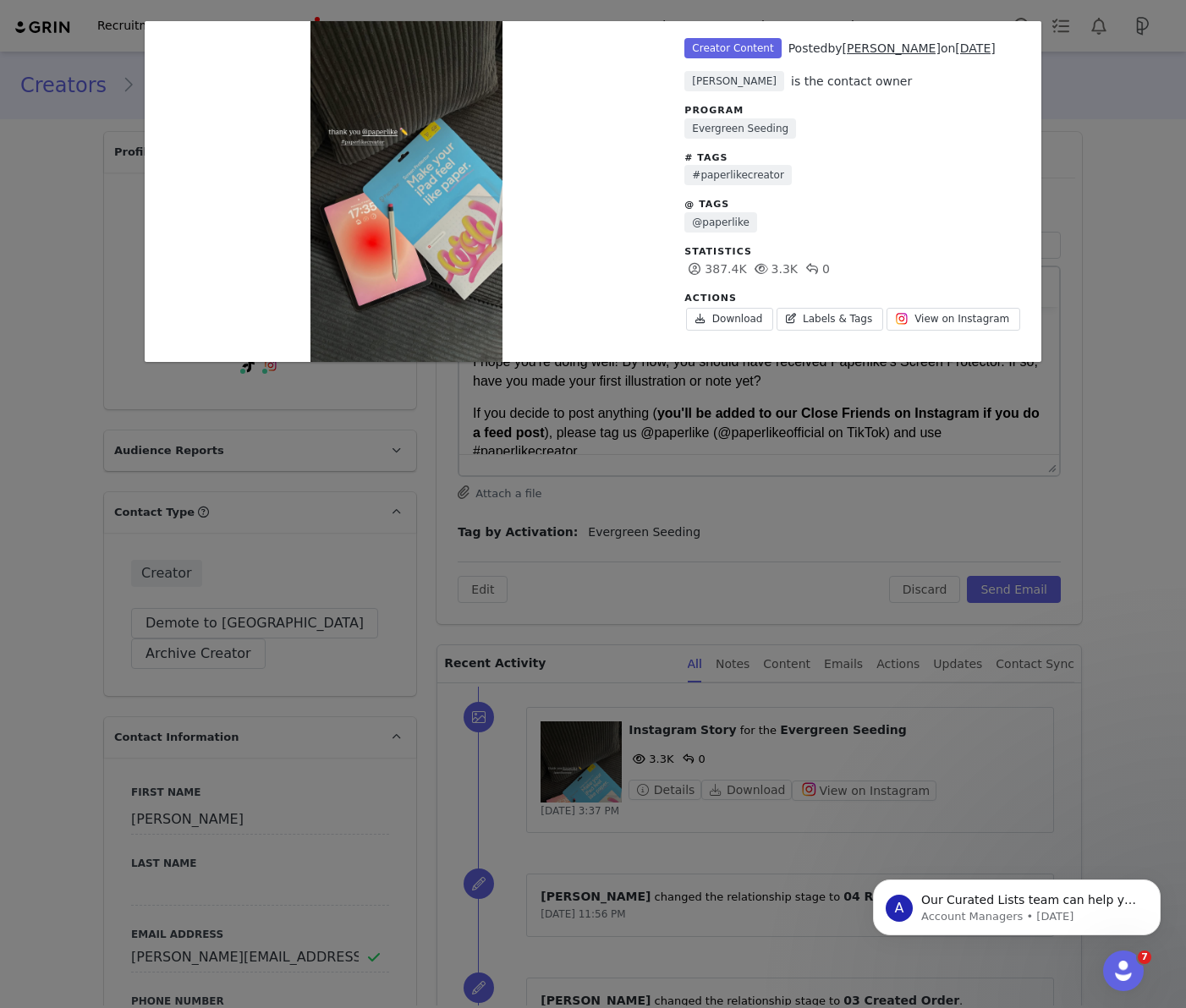
click at [700, 501] on div "Unlabeled Creator Content Posted by Thomas on Aug 27, 2025 Giselle Medina is th…" at bounding box center [593, 504] width 1186 height 1008
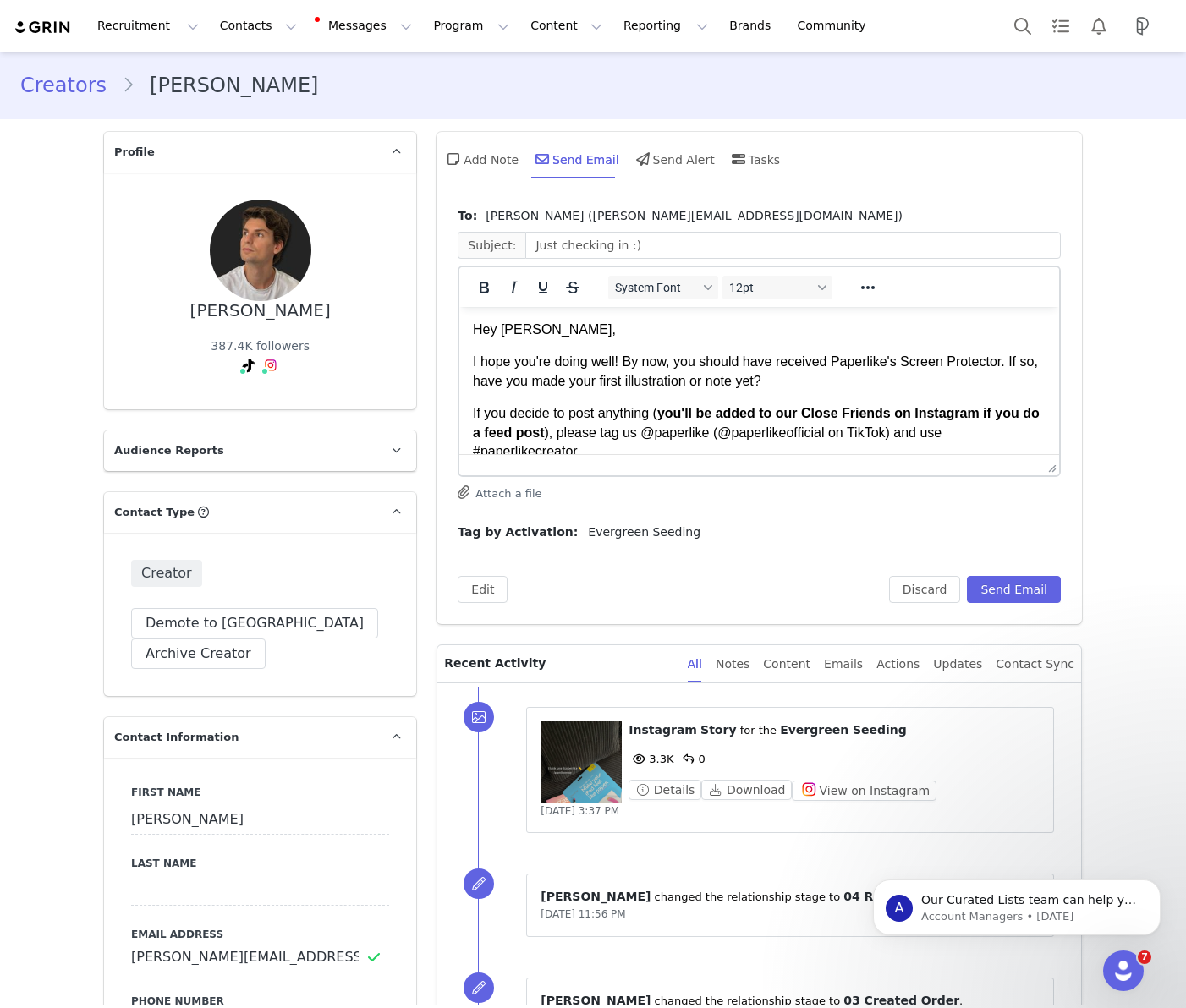
click at [832, 380] on p "I hope you're doing well! By now, you should have received Paperlike's Screen P…" at bounding box center [759, 372] width 573 height 38
drag, startPoint x: 775, startPoint y: 363, endPoint x: 649, endPoint y: 364, distance: 126.0
click at [625, 366] on p "I hope you're doing well! By now, you should have received Paperlike's Screen P…" at bounding box center [759, 372] width 573 height 38
drag, startPoint x: 857, startPoint y: 362, endPoint x: 872, endPoint y: 365, distance: 15.3
click at [857, 362] on p "I hope you're doing well! I saw from your story you've received Paperlike's Scr…" at bounding box center [759, 372] width 573 height 38
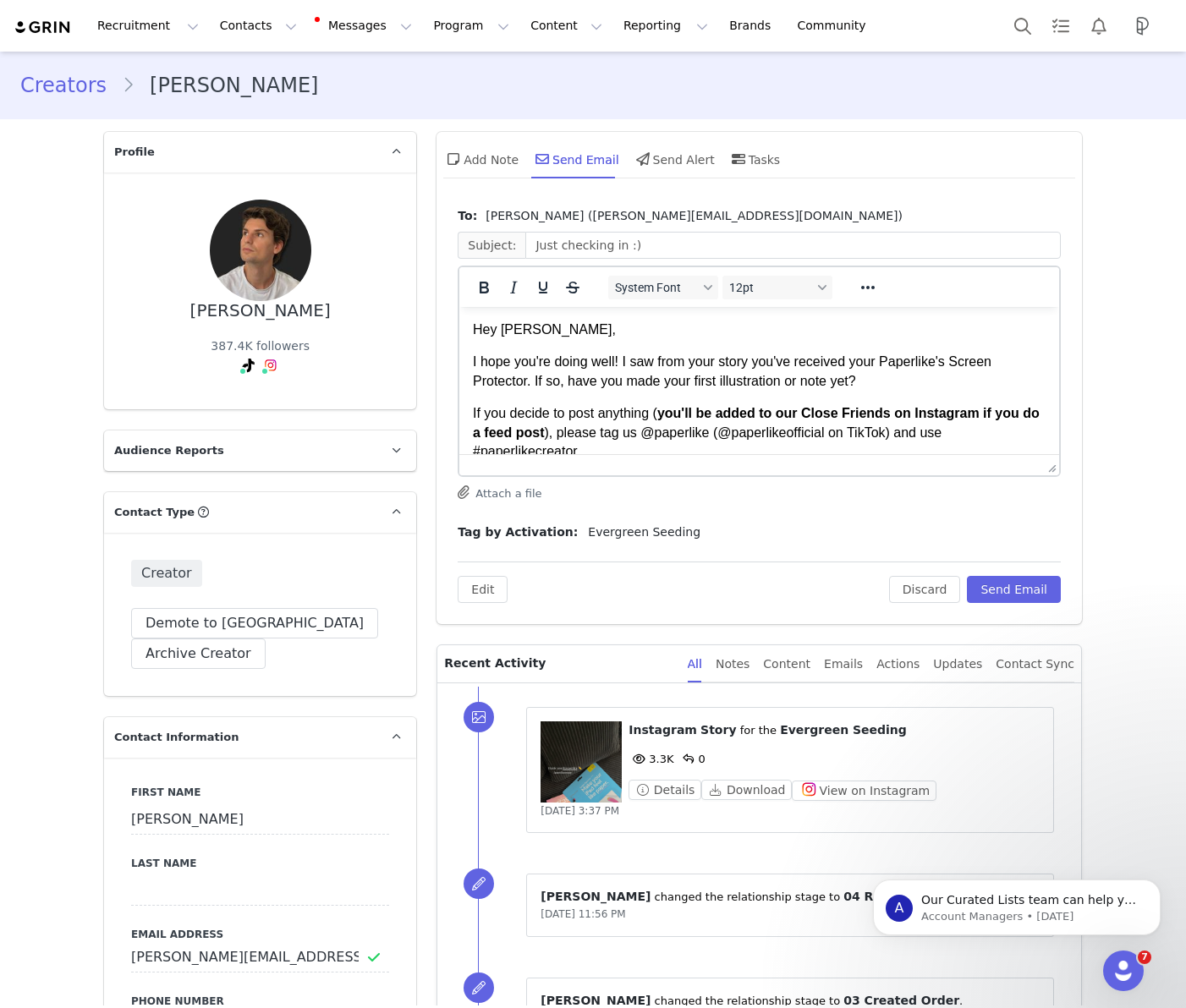
drag, startPoint x: 951, startPoint y: 364, endPoint x: 961, endPoint y: 368, distance: 10.8
click at [951, 365] on p "I hope you're doing well! I saw from your story you've received your Paperlike'…" at bounding box center [759, 372] width 573 height 38
drag, startPoint x: 530, startPoint y: 384, endPoint x: 578, endPoint y: 394, distance: 49.0
click at [530, 384] on p "I hope you're doing well! I saw from your story you've received your Paperlike …" at bounding box center [759, 372] width 573 height 38
drag, startPoint x: 594, startPoint y: 380, endPoint x: 650, endPoint y: 407, distance: 62.2
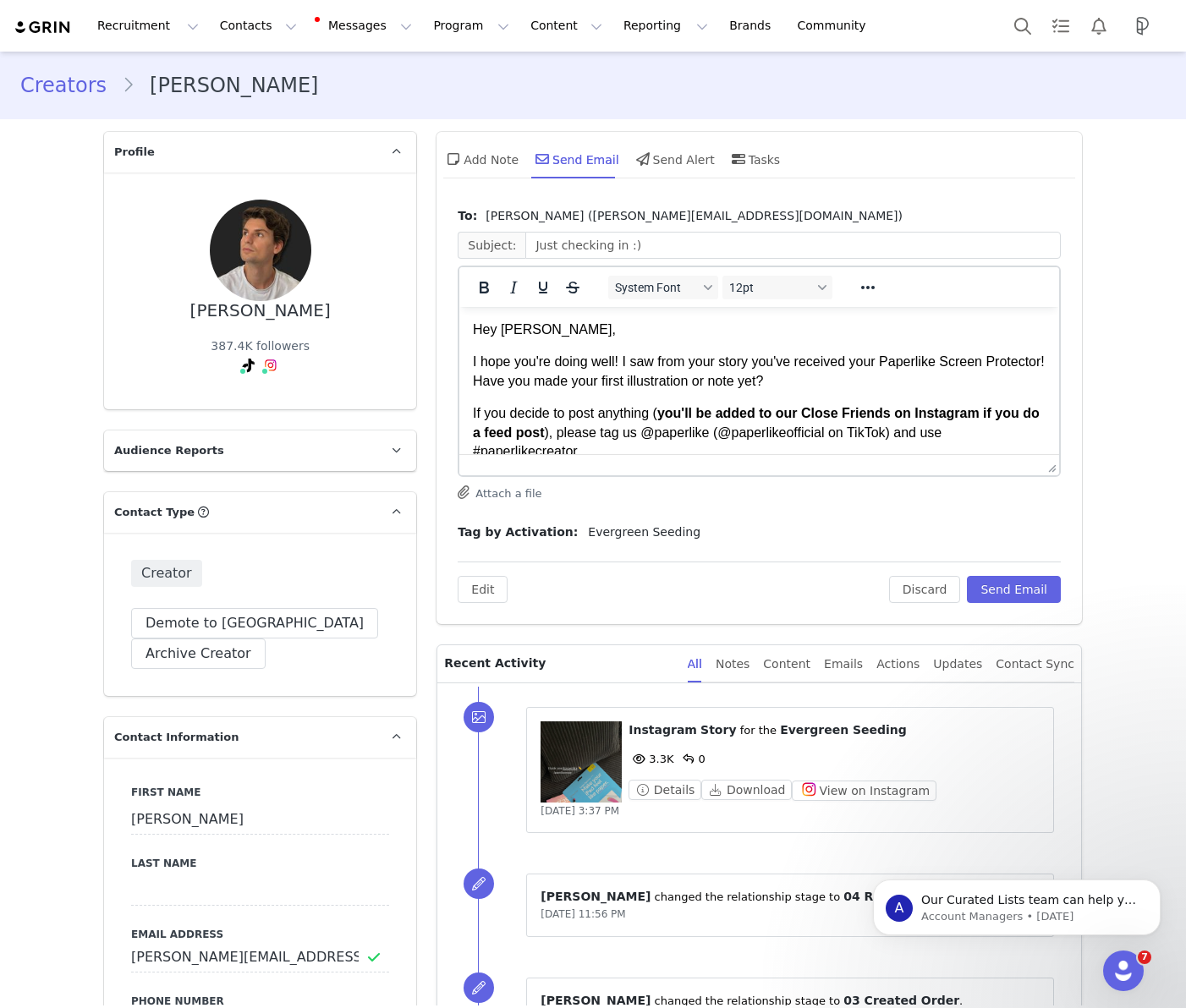
click at [595, 380] on p "I hope you're doing well! I saw from your story you've received your Paperlike …" at bounding box center [759, 372] width 573 height 38
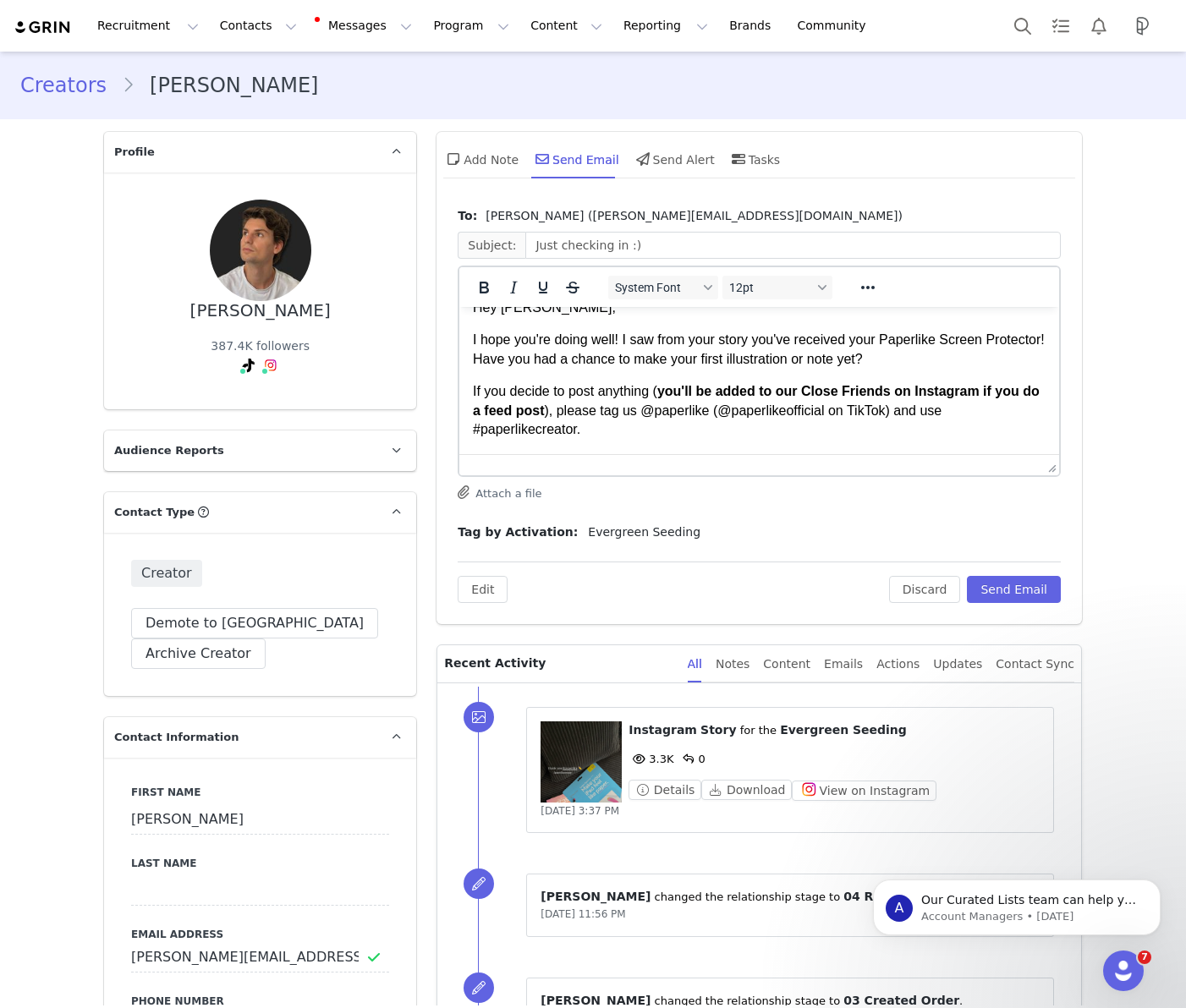
scroll to position [27, 0]
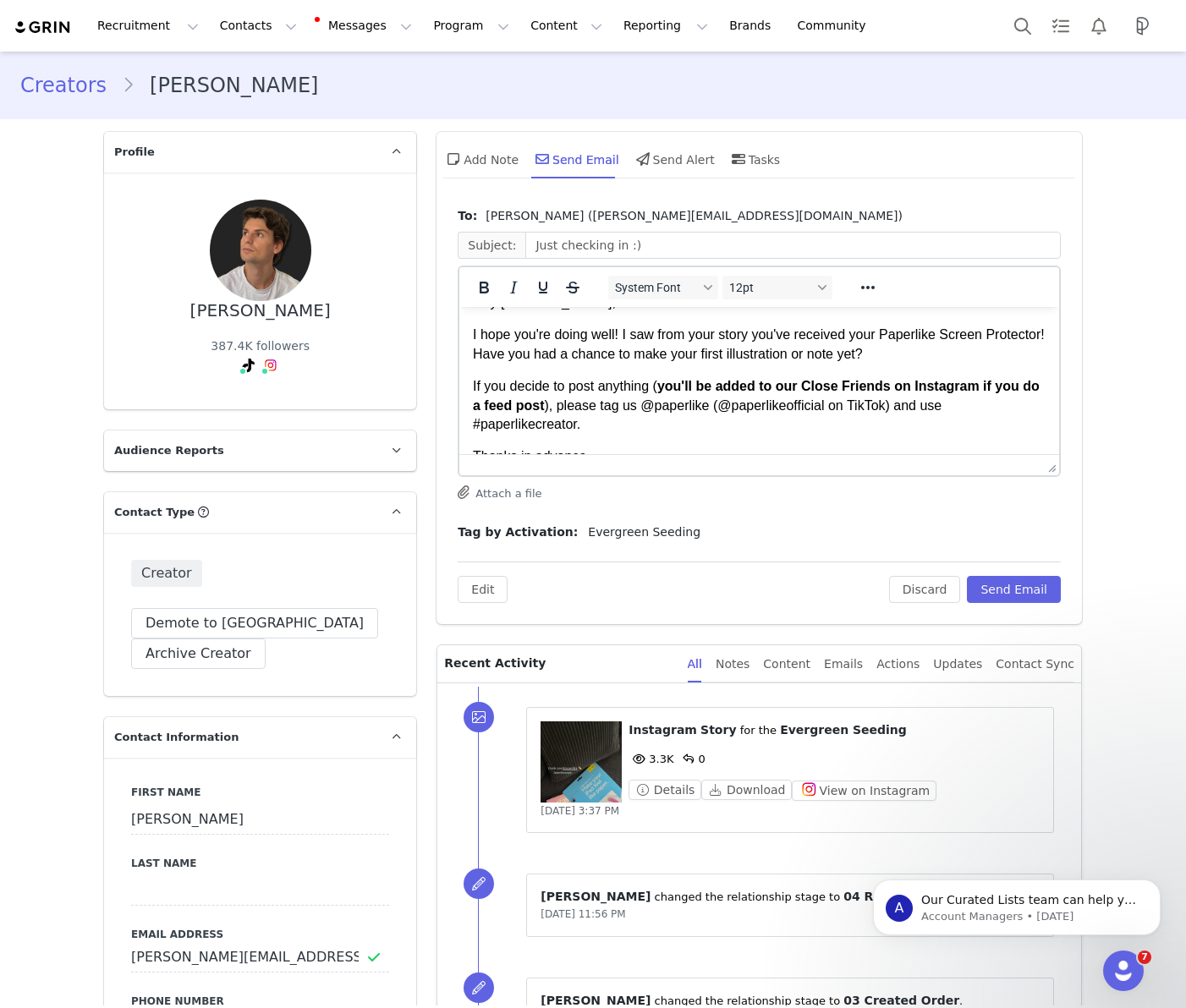
drag, startPoint x: 658, startPoint y: 384, endPoint x: 699, endPoint y: 396, distance: 42.7
click at [658, 384] on p "If you decide to post anything ( you'll be added to our Close Friends on Instag…" at bounding box center [759, 404] width 573 height 56
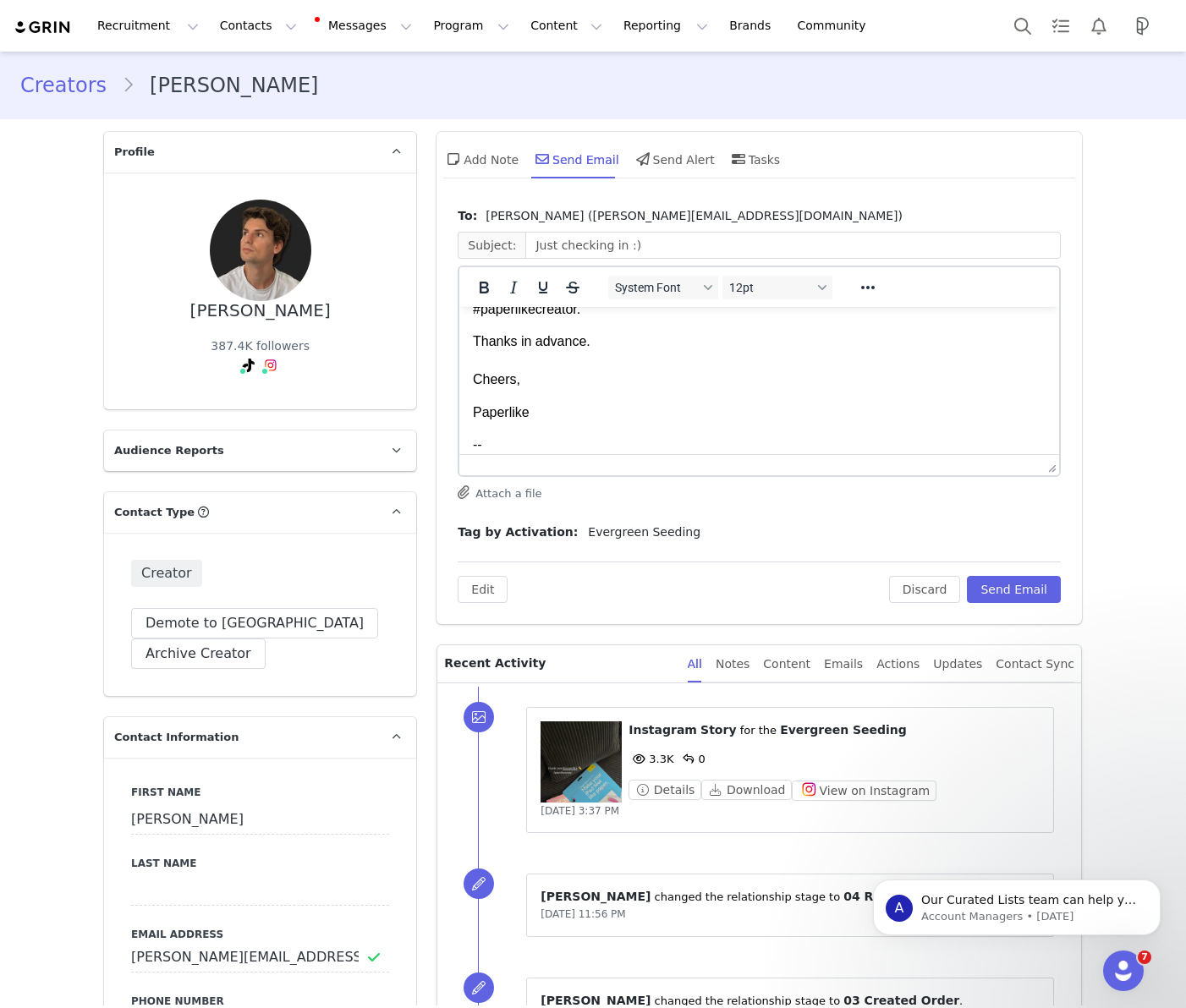
scroll to position [153, 0]
click at [528, 402] on p "-- Giselle Medina (she/her) Social Media Manager paperlike.com Instagram | Thre…" at bounding box center [759, 423] width 573 height 94
click at [528, 402] on p "-- Giselle Medina (she/her) Social Media Manager paperlike.com Instagram | Thre…" at bounding box center [759, 423] width 573 height 94
click at [588, 425] on p "-- Harriett (she/her) Social Media Manager paperlike.com Instagram | Threads | …" at bounding box center [759, 423] width 573 height 94
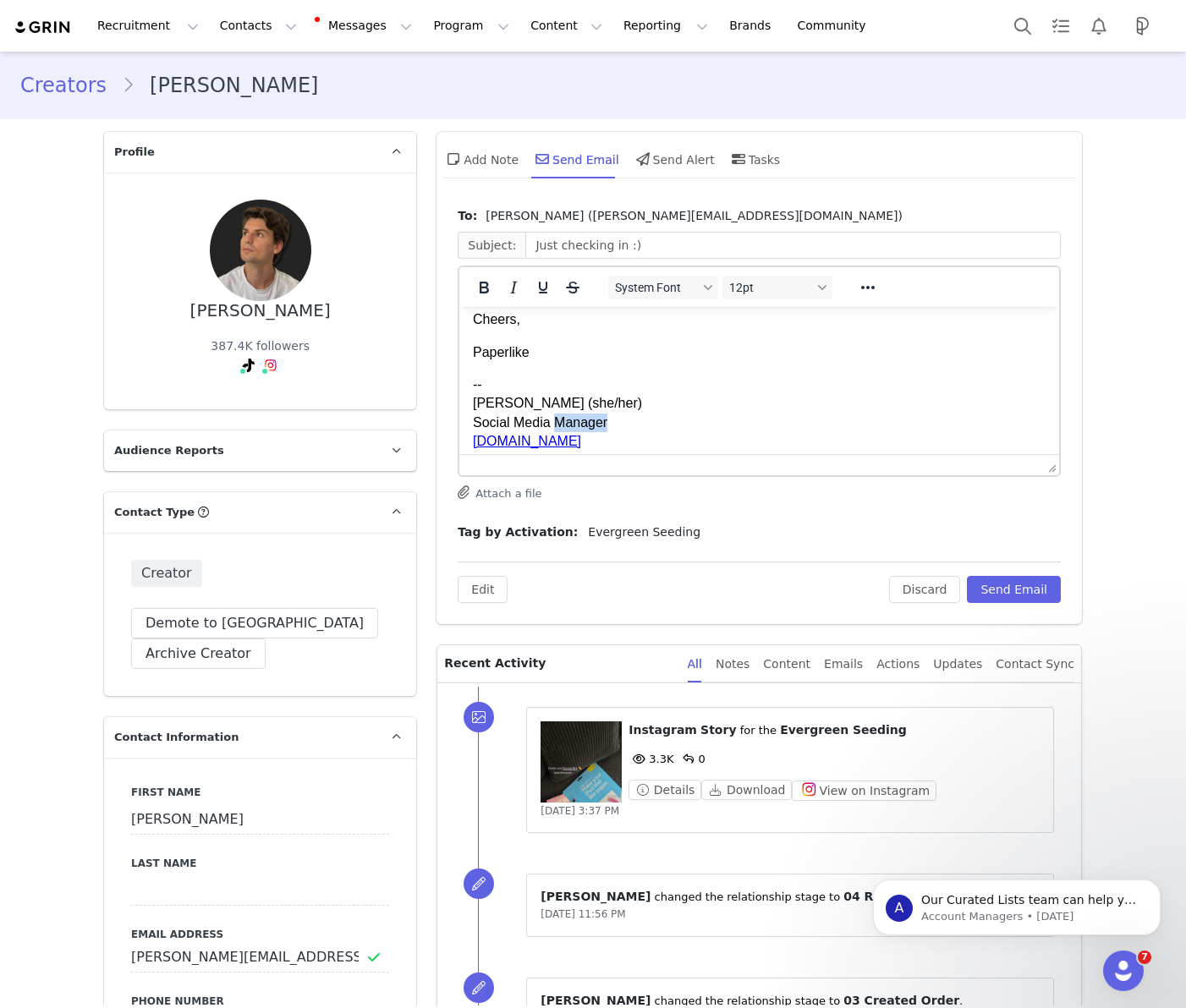
click at [587, 425] on p "-- Harriett (she/her) Social Media Manager paperlike.com Instagram | Threads | …" at bounding box center [759, 423] width 573 height 94
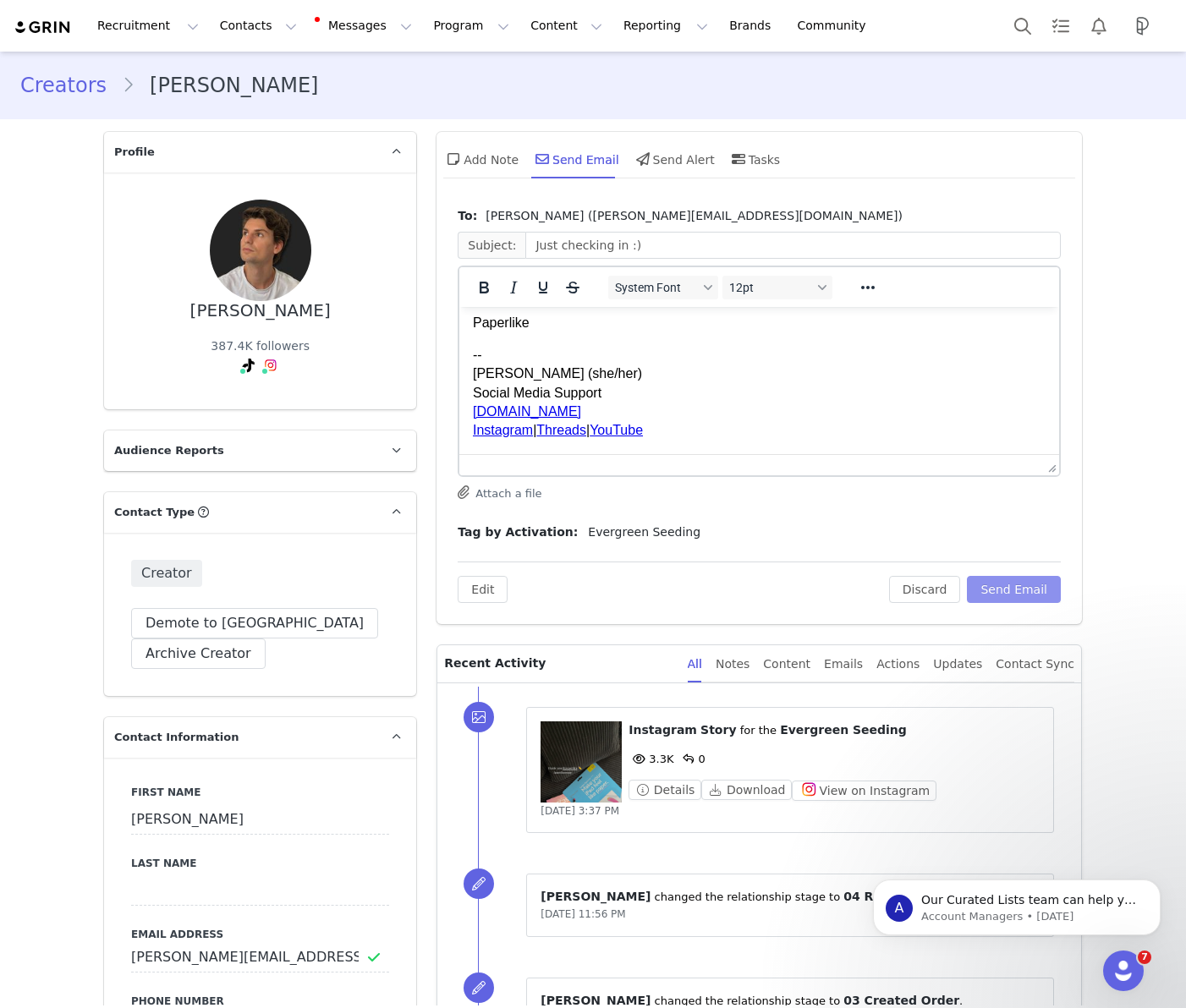
click at [1023, 590] on button "Send Email" at bounding box center [1014, 589] width 94 height 27
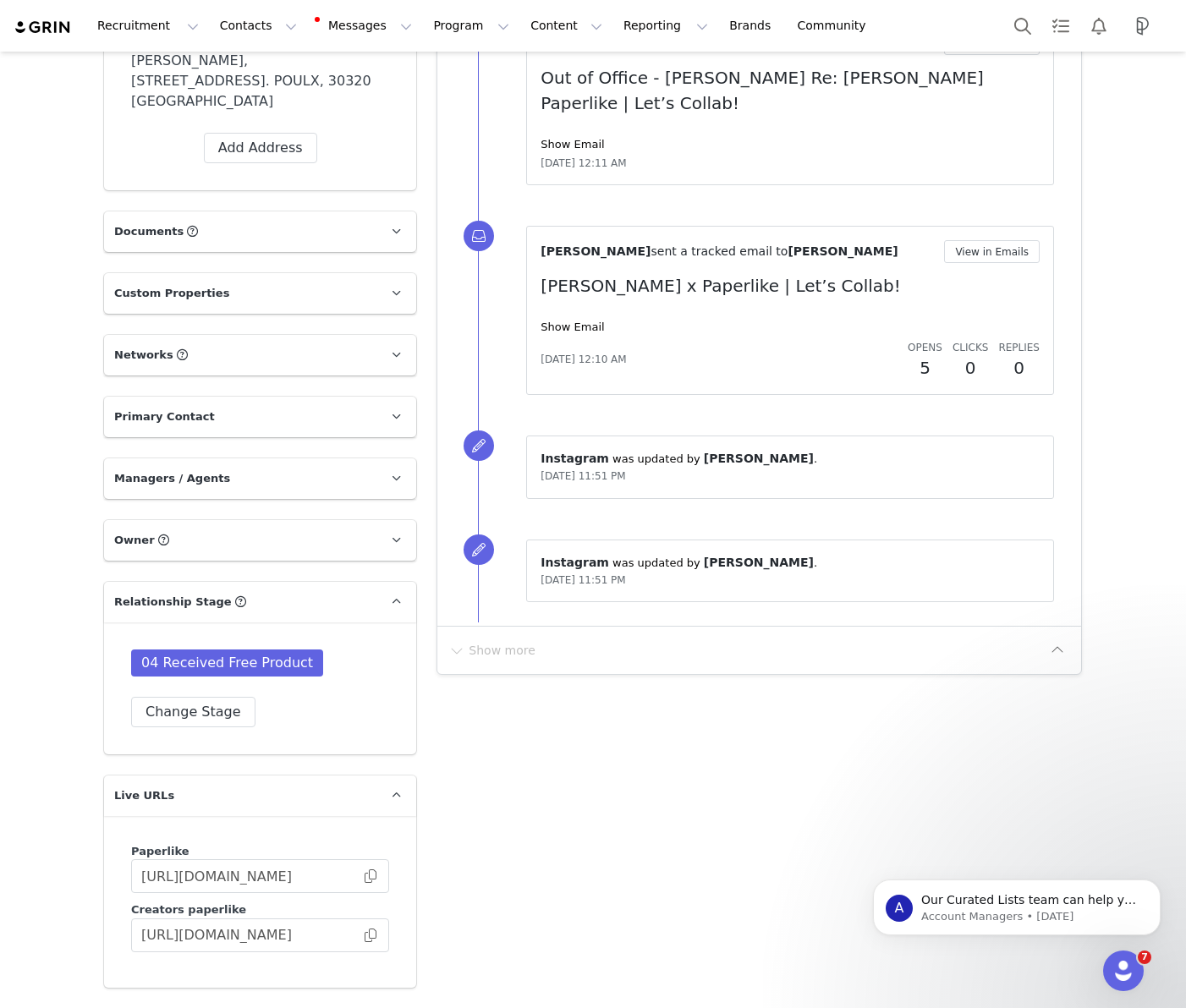
scroll to position [1443, 0]
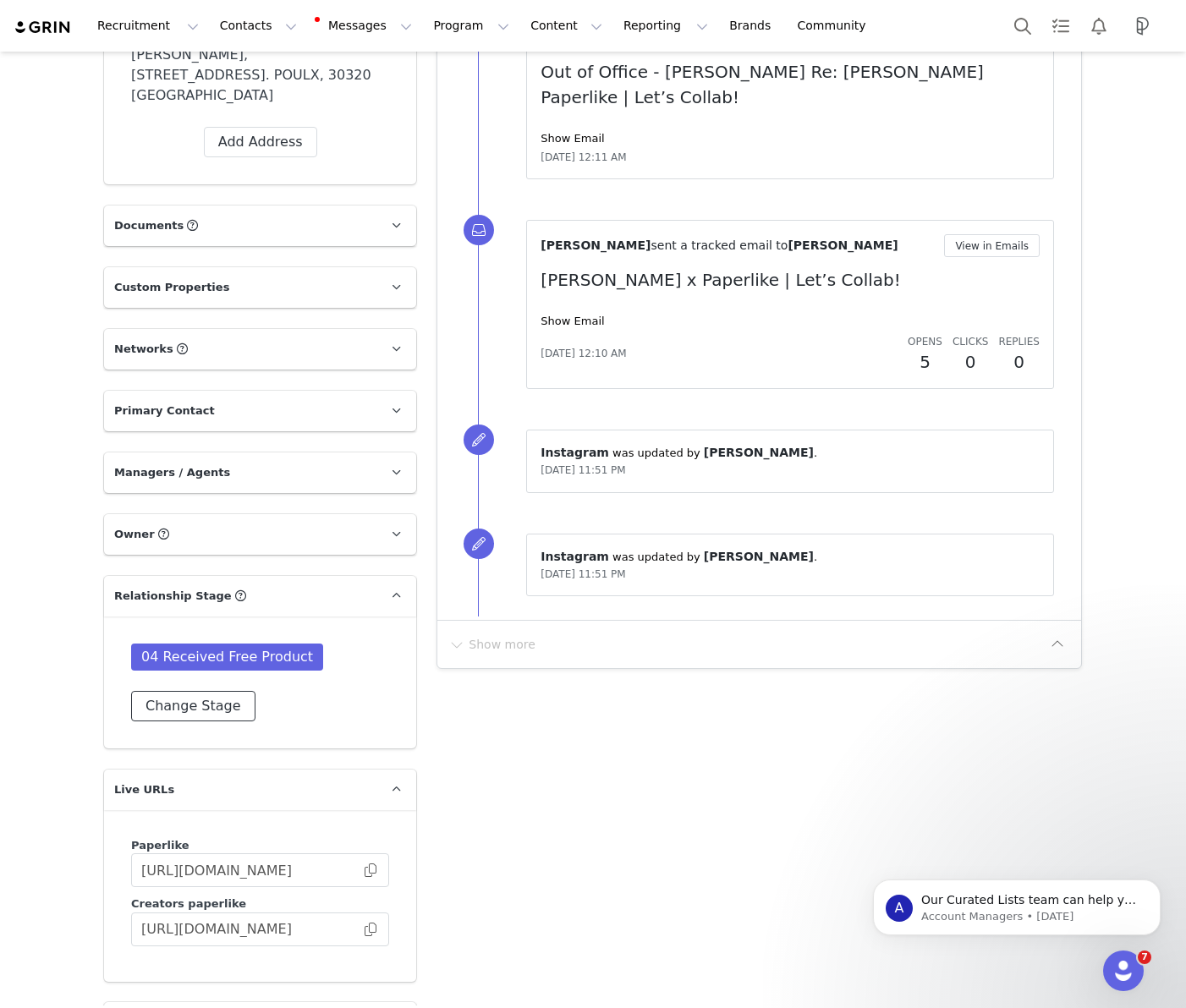
click at [190, 691] on button "Change Stage" at bounding box center [193, 706] width 125 height 30
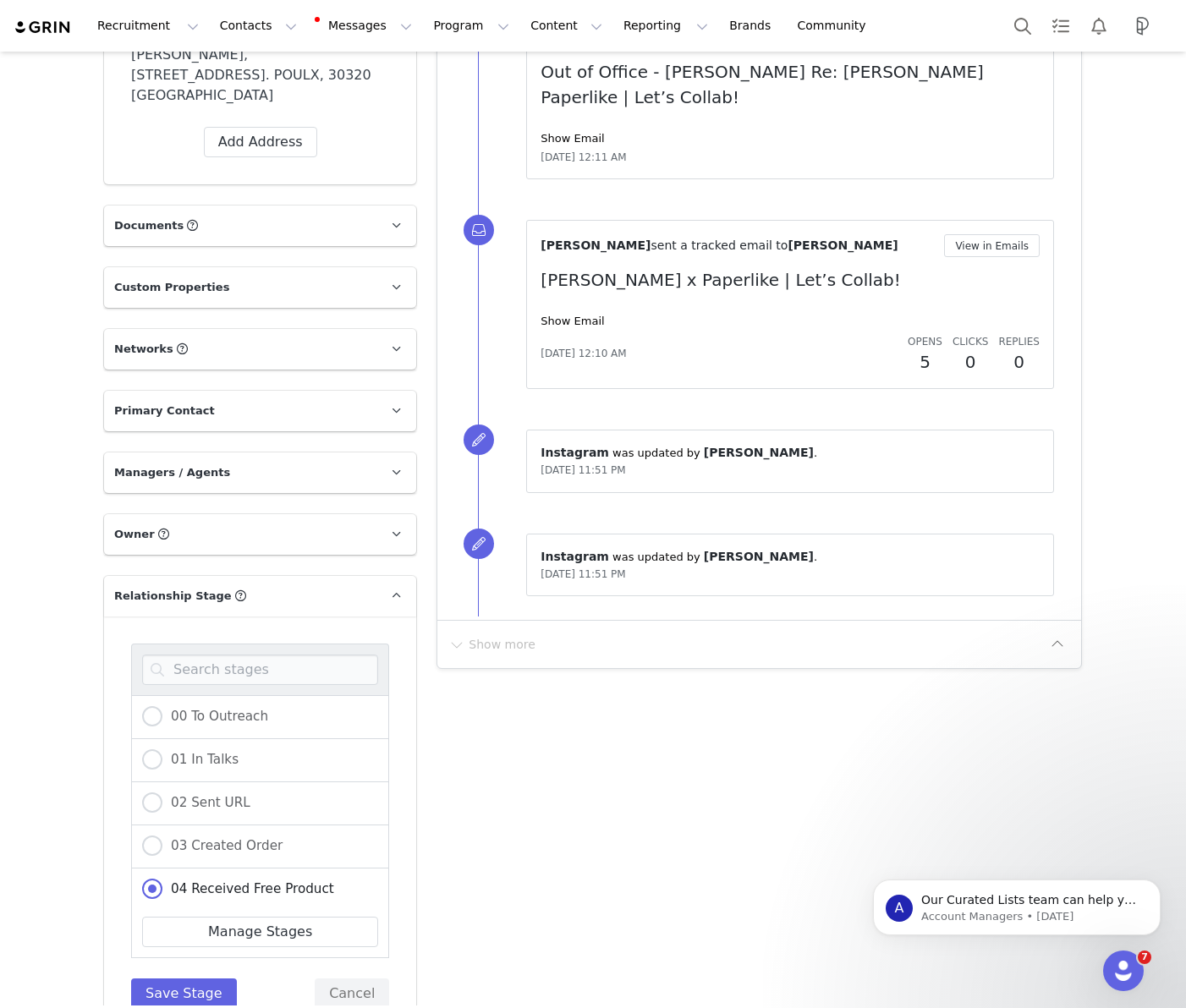
click at [610, 895] on div "Add Note Send Email Send Alert Tasks To: Thomas (alexandra@beccabarrmanagement.…" at bounding box center [759, 195] width 665 height 3032
drag, startPoint x: 353, startPoint y: 976, endPoint x: 385, endPoint y: 979, distance: 32.1
click at [353, 979] on button "Cancel" at bounding box center [352, 993] width 75 height 30
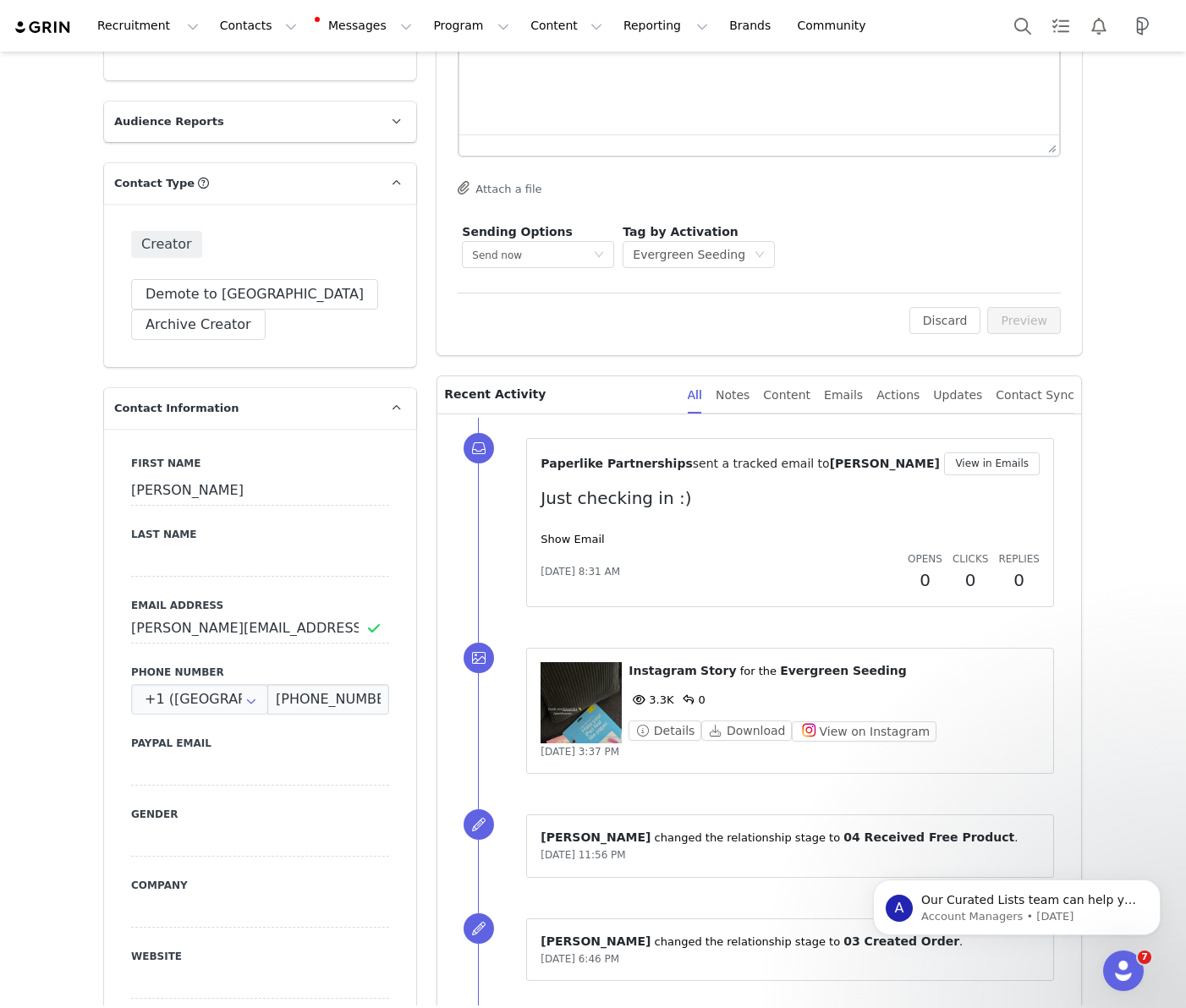
scroll to position [0, 0]
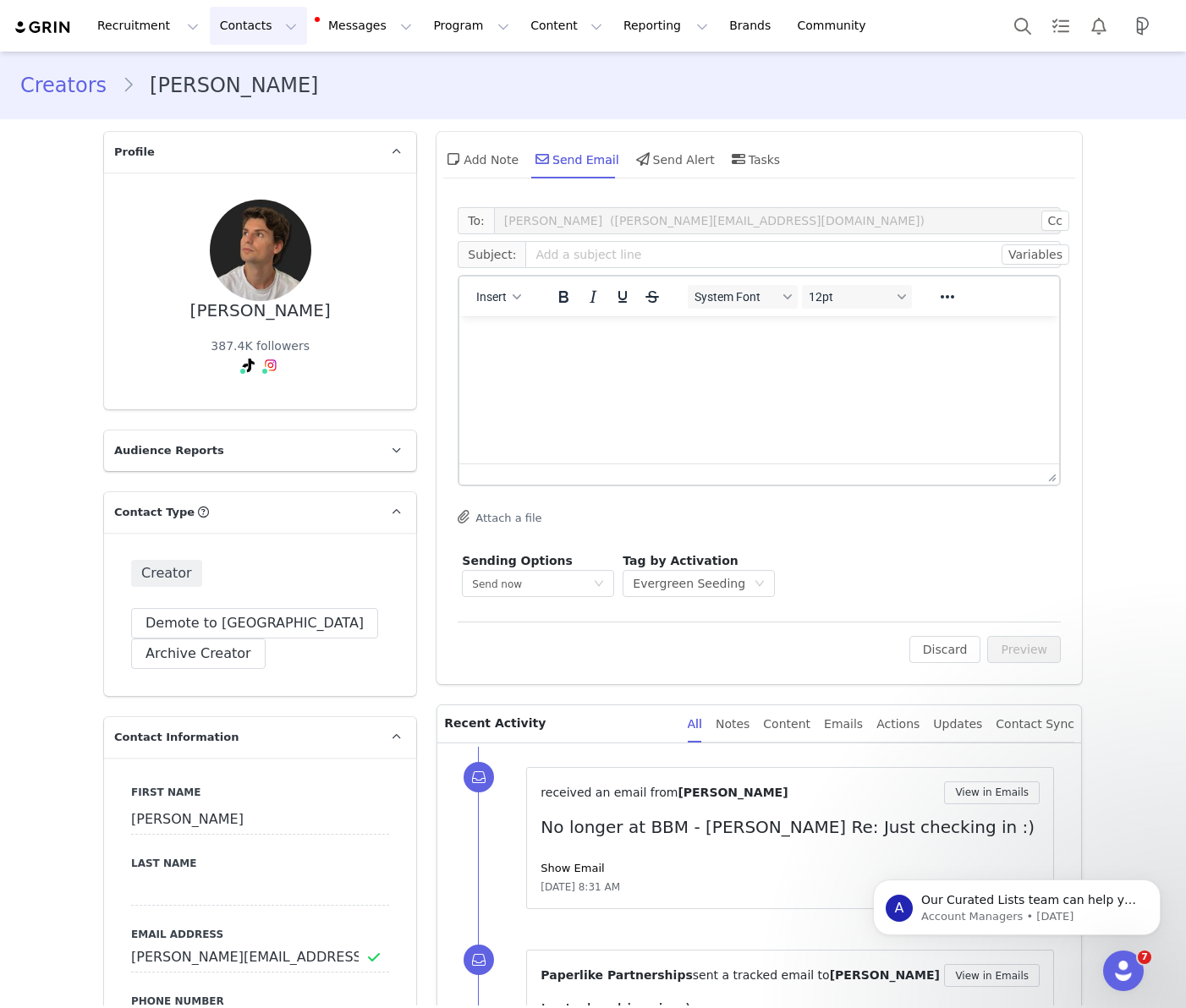
click at [261, 20] on button "Contacts Contacts" at bounding box center [258, 26] width 97 height 38
click at [237, 107] on p "Prospects" at bounding box center [239, 106] width 56 height 18
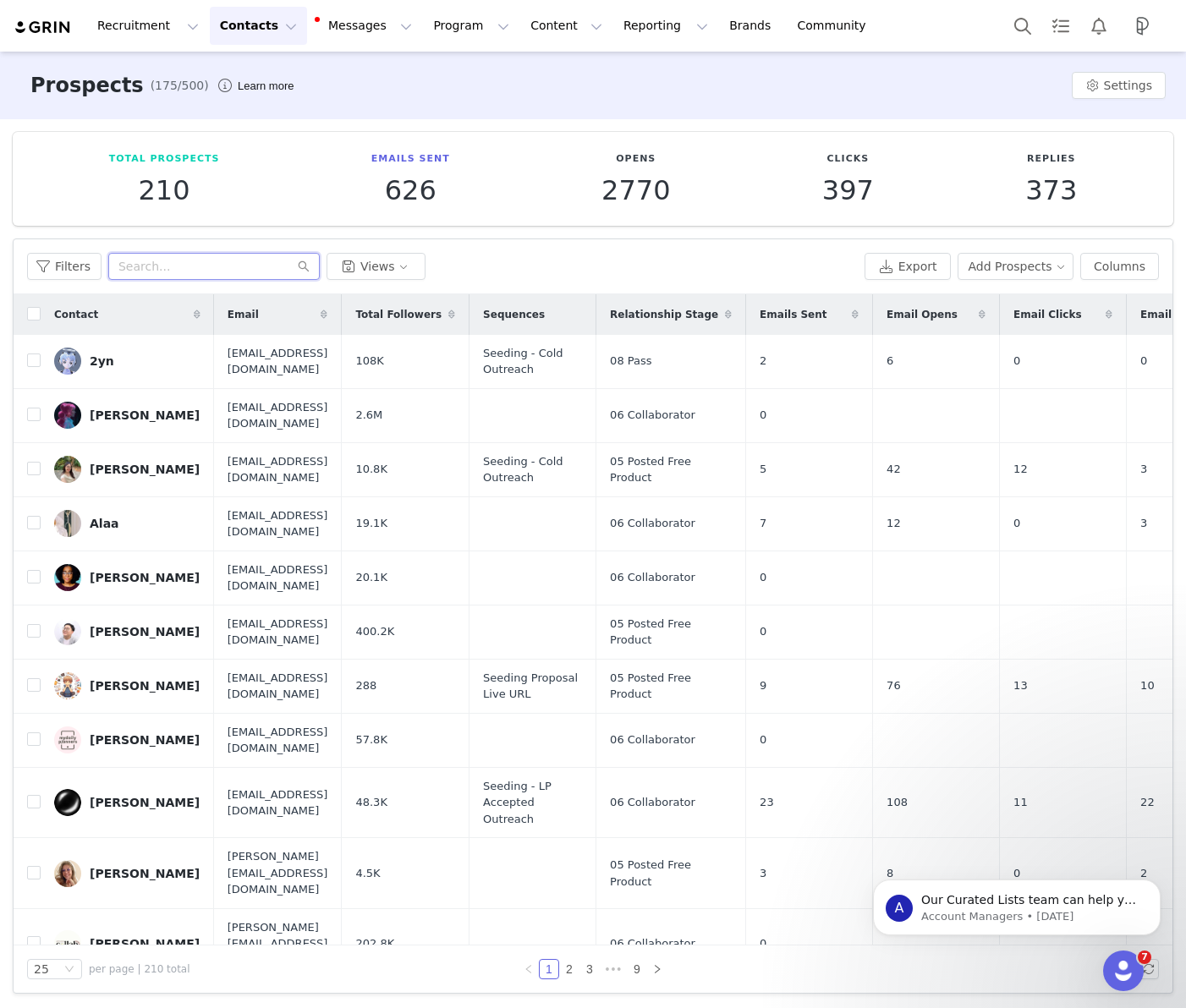
click at [157, 268] on input "text" at bounding box center [214, 266] width 211 height 27
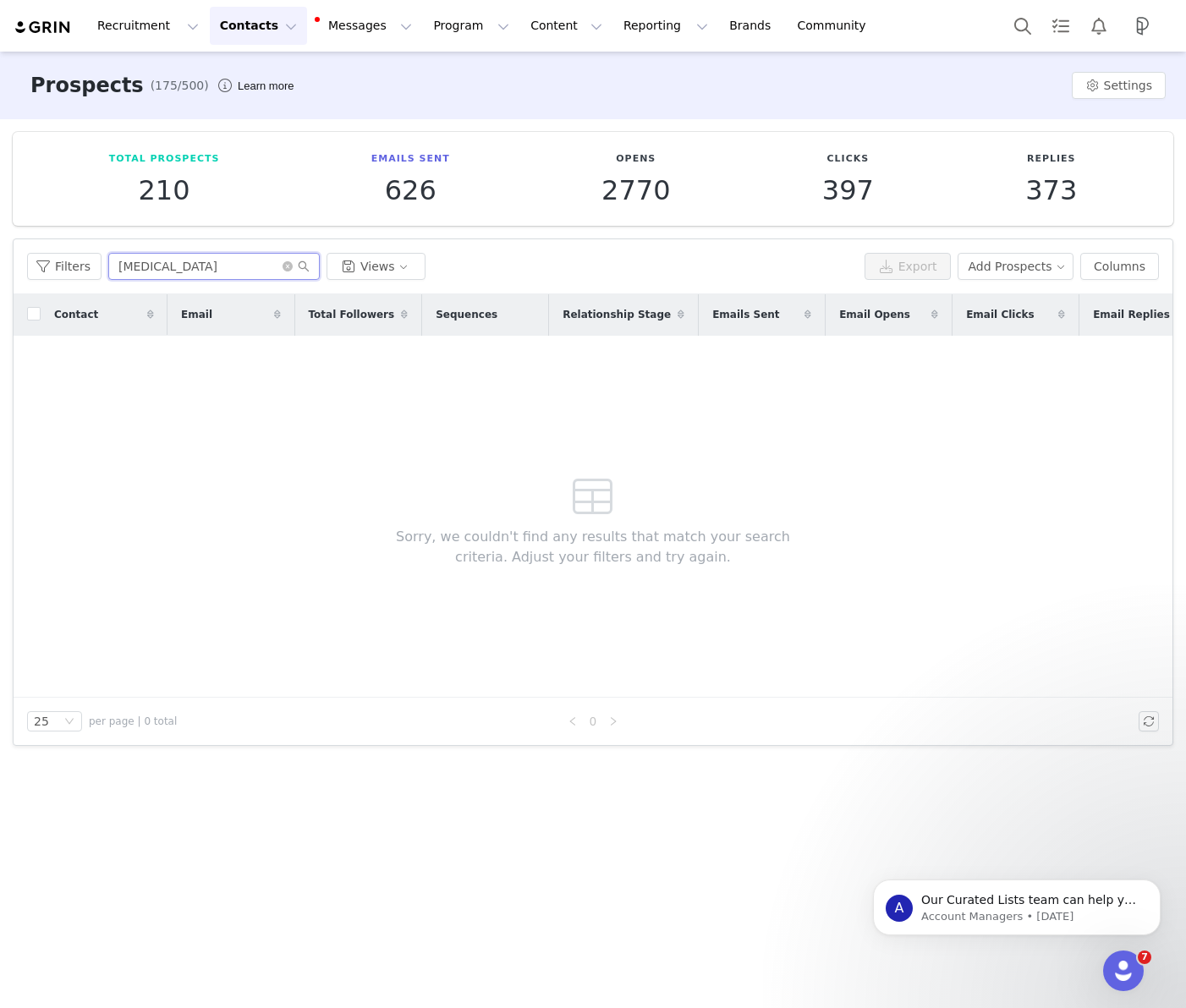
type input "yasmin"
click at [237, 26] on button "Contacts Contacts" at bounding box center [258, 26] width 97 height 38
click at [230, 74] on p "Creators" at bounding box center [237, 74] width 51 height 18
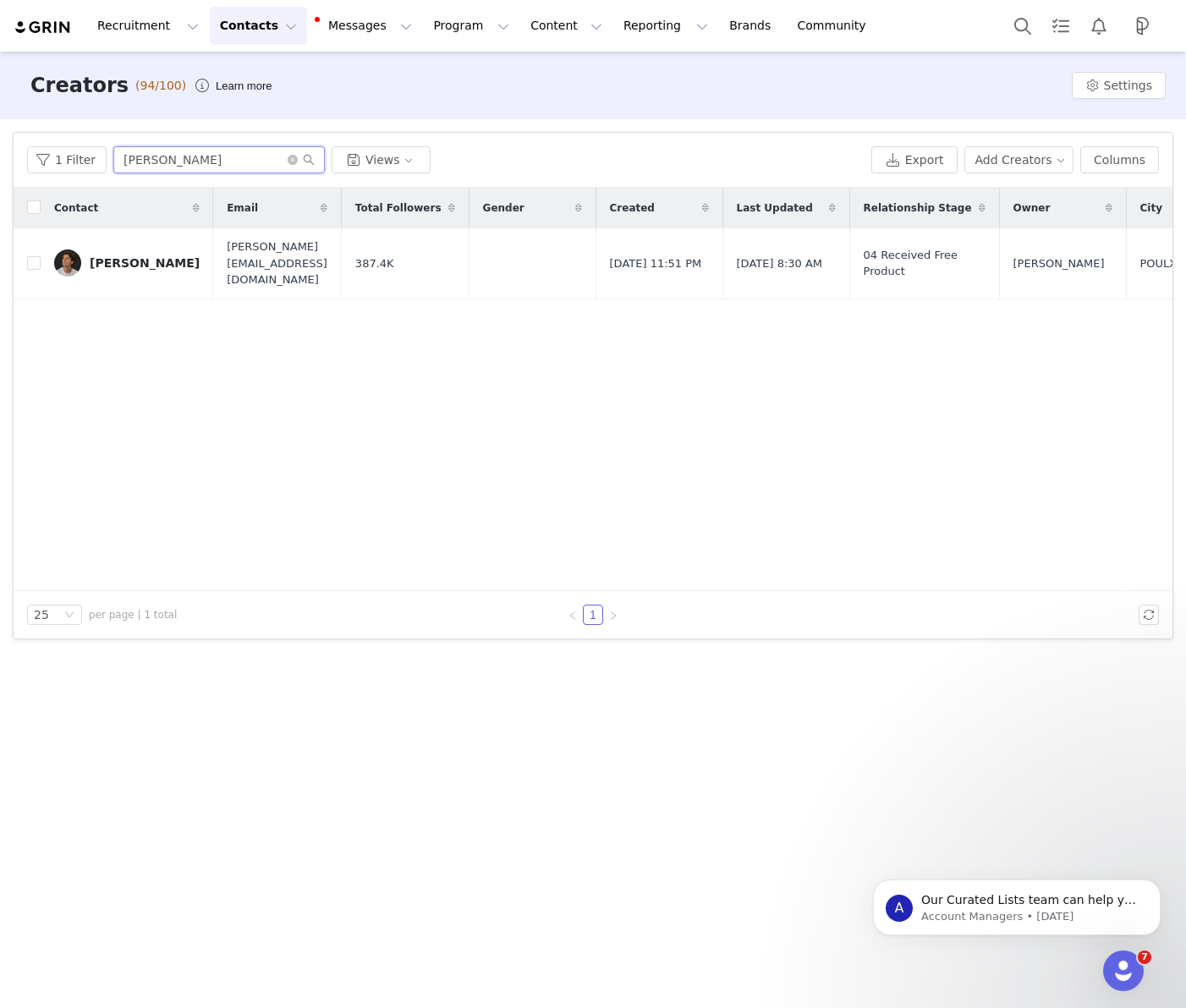
click at [154, 162] on input "thom" at bounding box center [219, 159] width 211 height 27
type input "yasmin"
click at [118, 258] on div "Yasmine" at bounding box center [145, 255] width 110 height 14
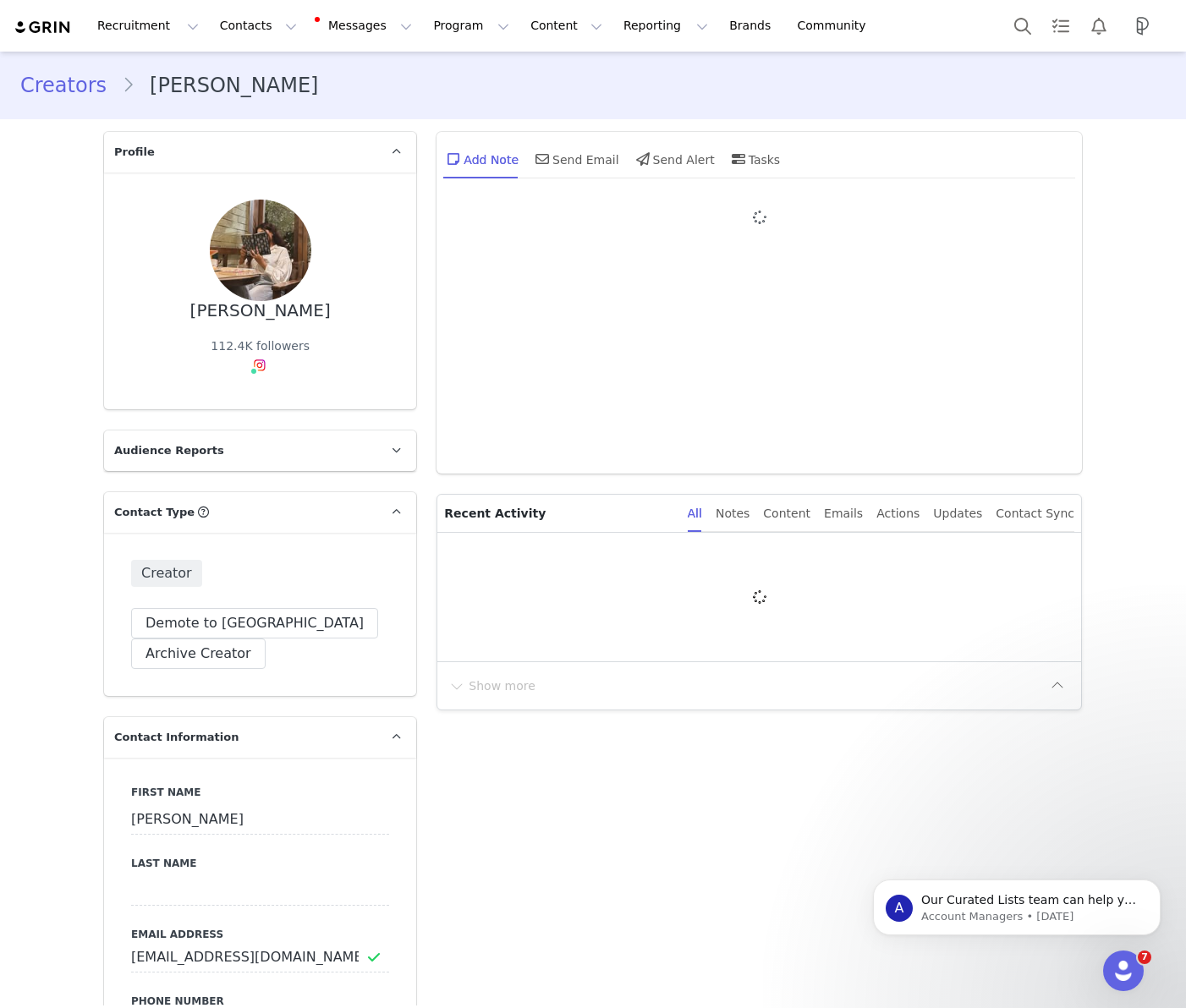
type input "+1 (United States)"
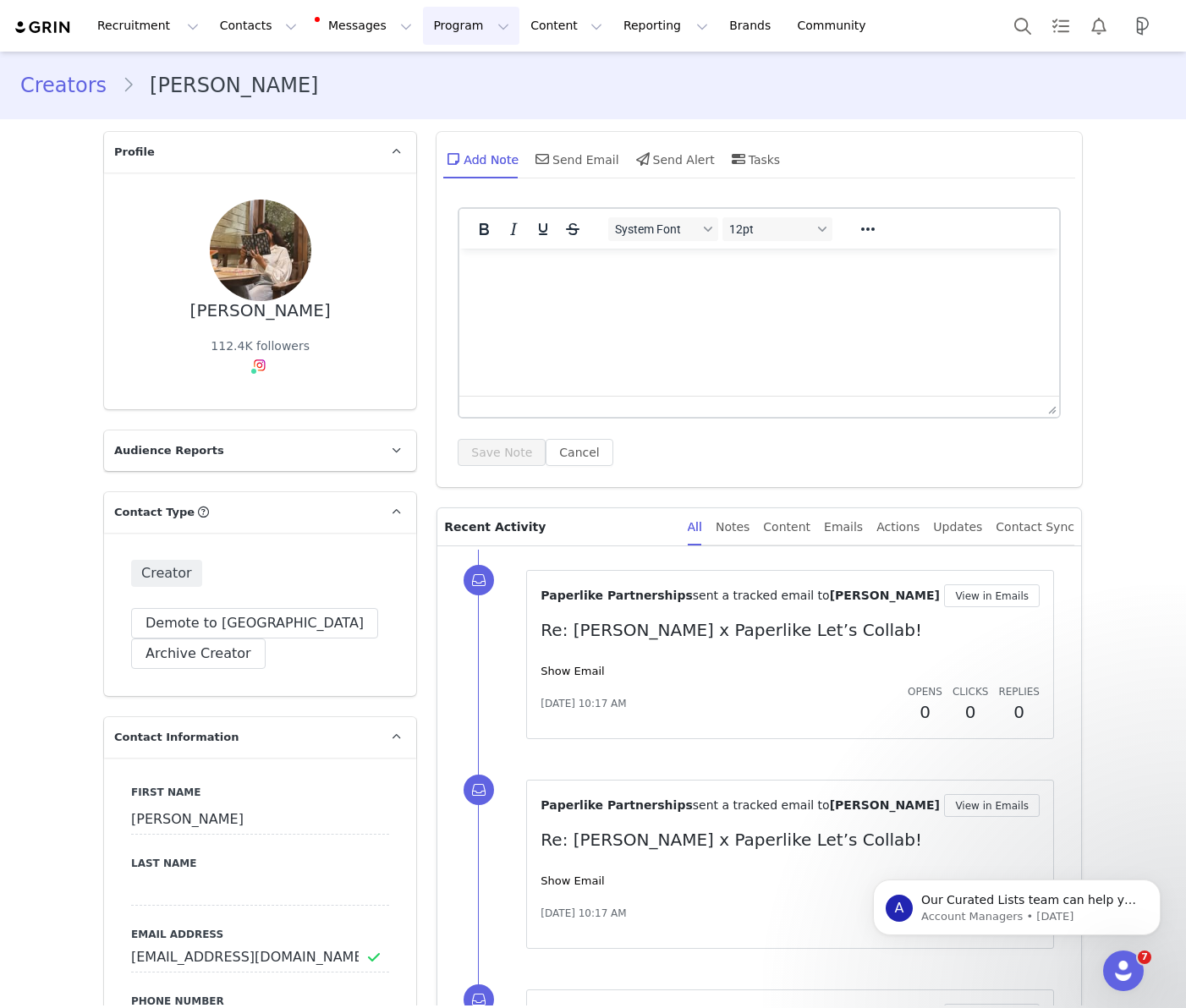
click at [430, 23] on button "Program Program" at bounding box center [470, 26] width 96 height 38
click at [459, 72] on p "Activations" at bounding box center [443, 74] width 65 height 18
